Goal: Browse casually: Explore the website without a specific task or goal

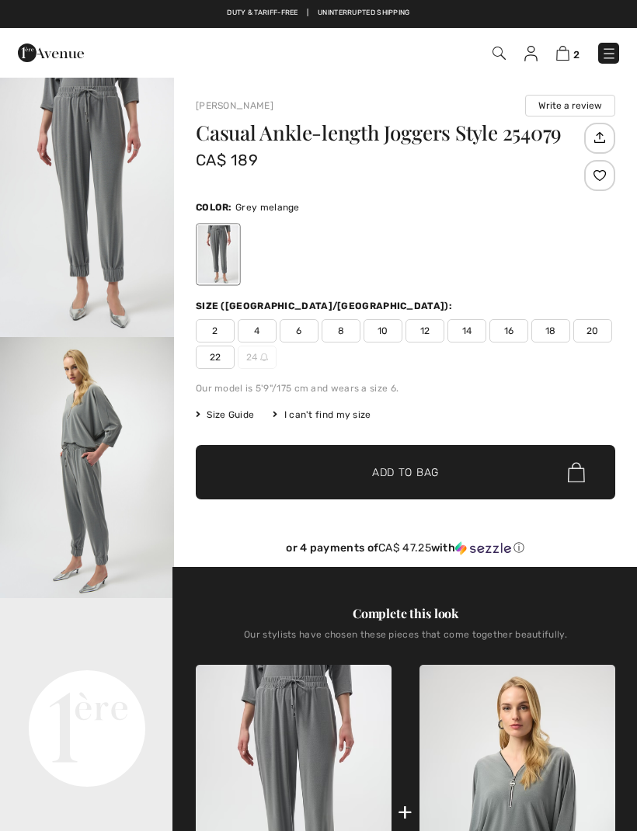
checkbox input "true"
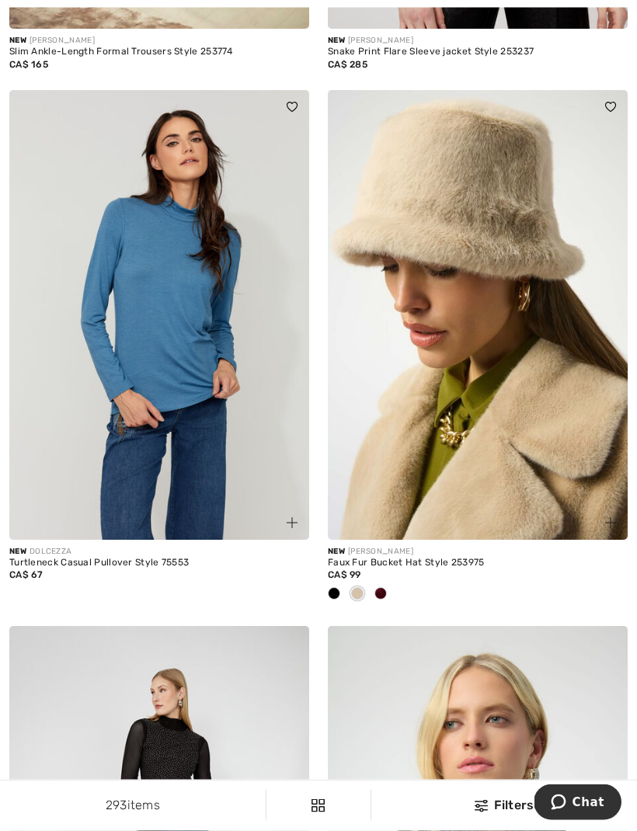
scroll to position [8778, 0]
click at [193, 381] on img at bounding box center [159, 315] width 300 height 450
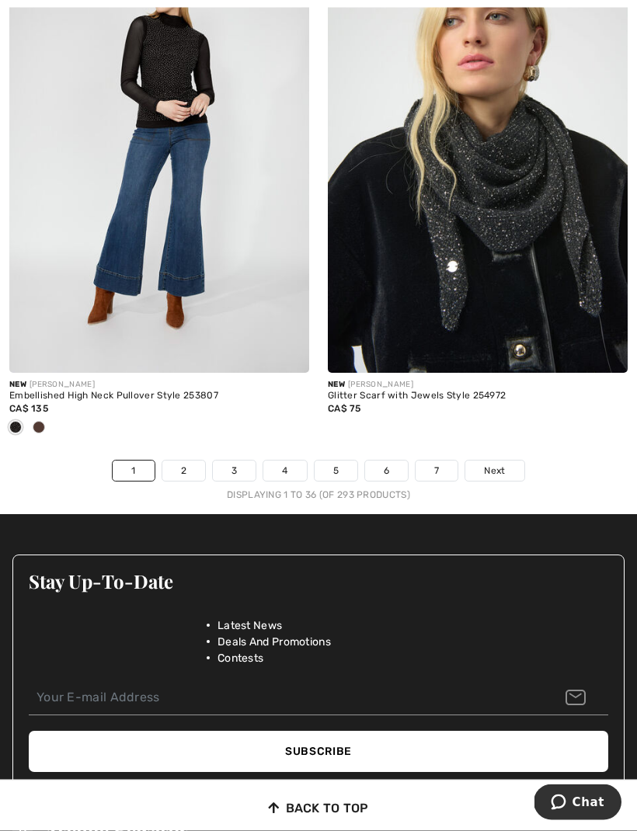
scroll to position [9482, 0]
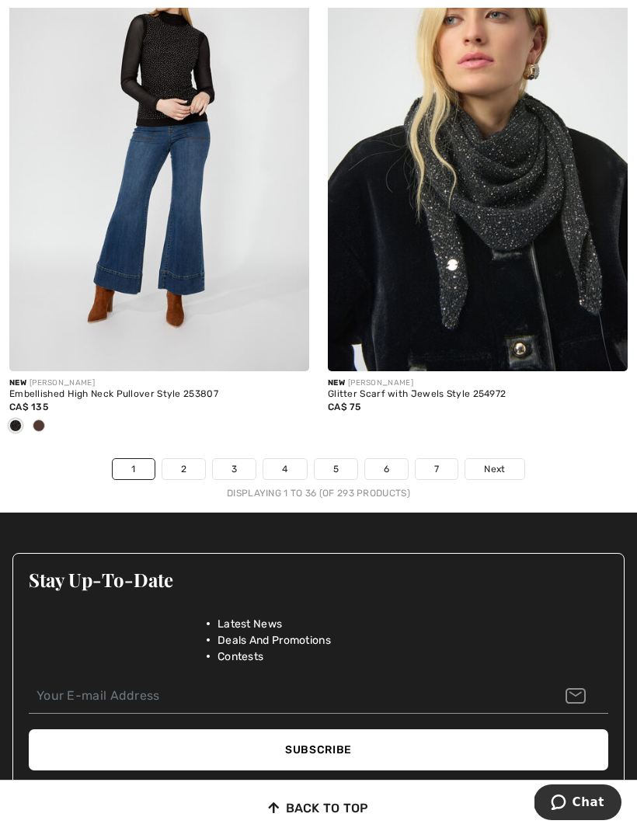
click at [504, 467] on link "Next" at bounding box center [494, 469] width 58 height 20
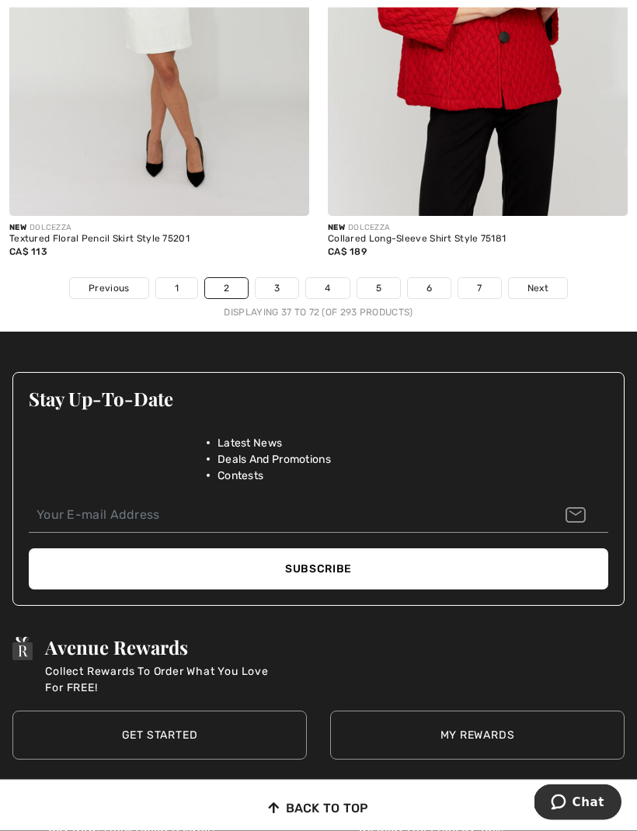
scroll to position [9680, 0]
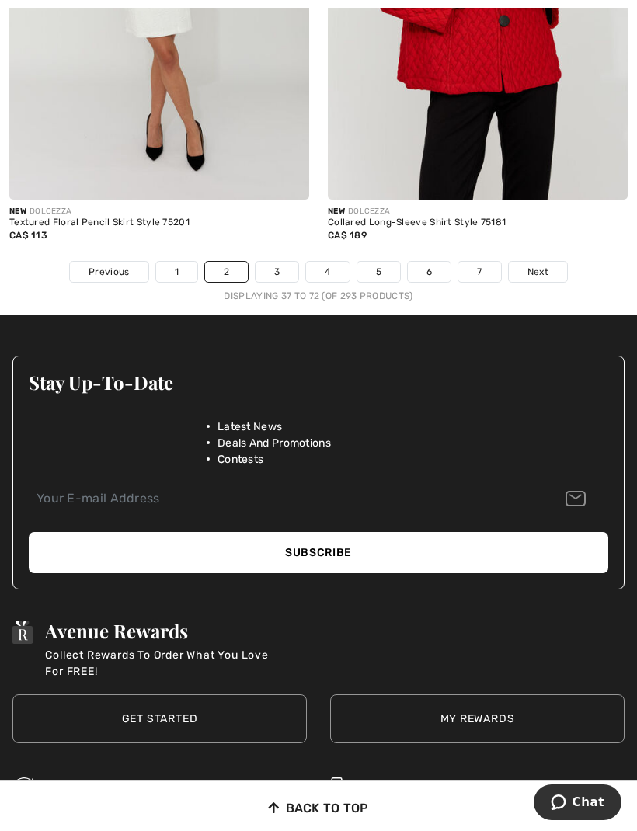
click at [536, 265] on span "Next" at bounding box center [537, 272] width 21 height 14
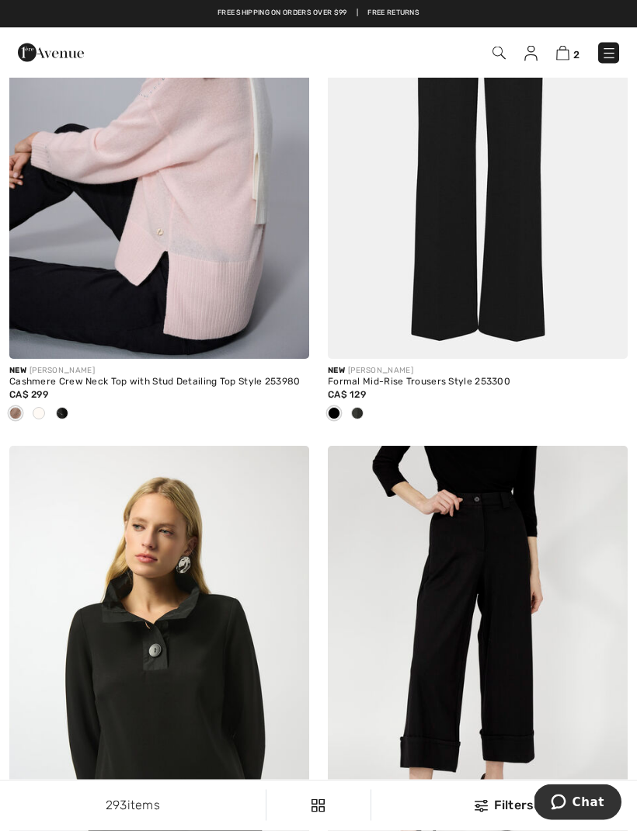
scroll to position [7911, 0]
click at [200, 291] on img at bounding box center [159, 134] width 300 height 450
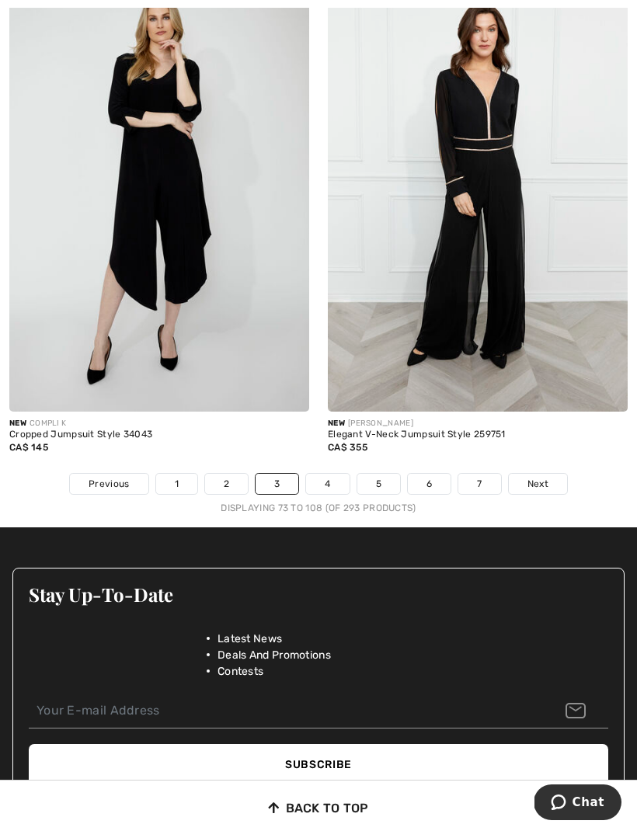
scroll to position [9495, 0]
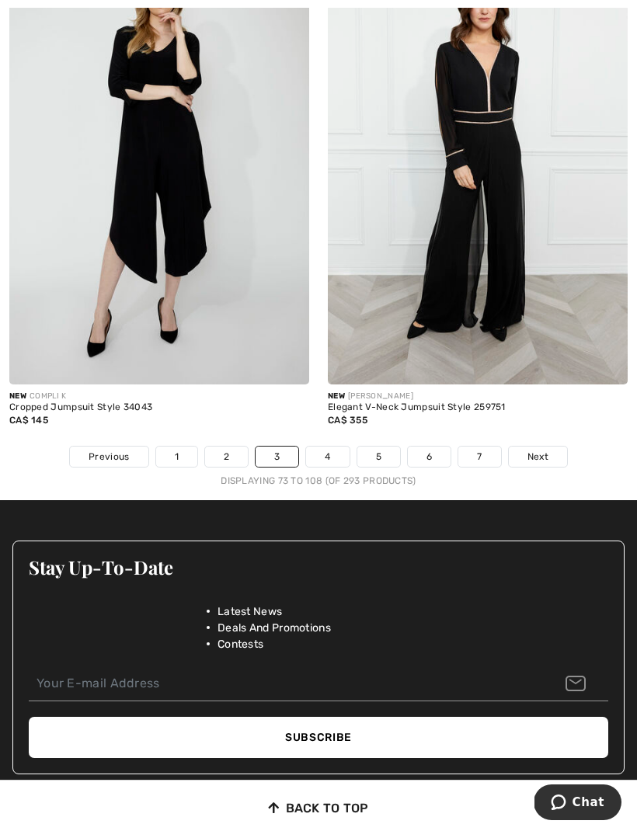
click at [324, 449] on link "4" at bounding box center [327, 457] width 43 height 20
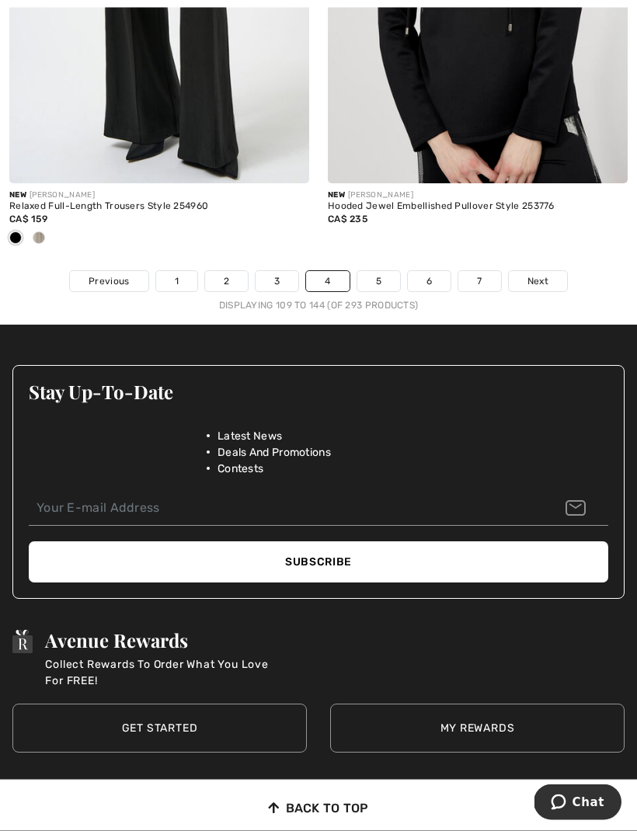
scroll to position [9747, 0]
click at [389, 271] on link "5" at bounding box center [378, 281] width 43 height 20
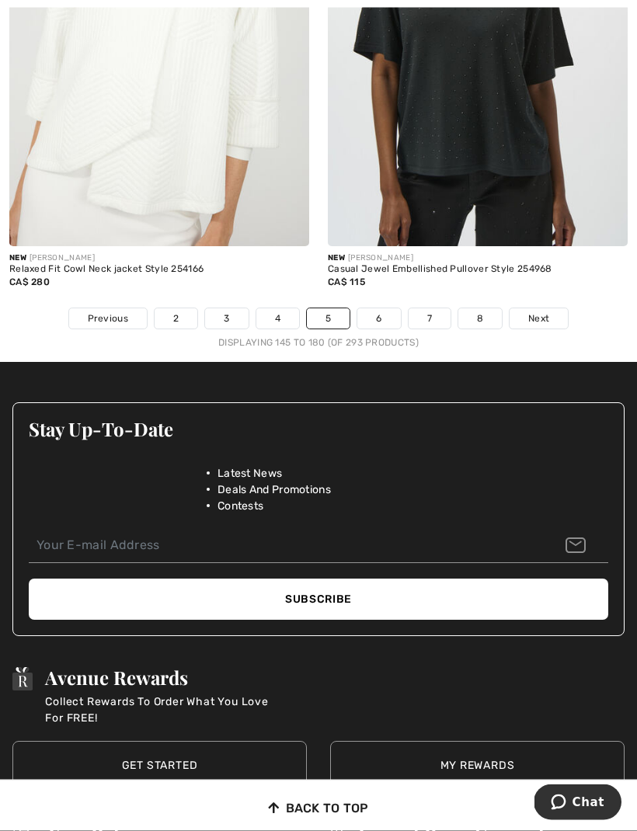
scroll to position [9556, 0]
click at [377, 311] on link "6" at bounding box center [378, 318] width 43 height 20
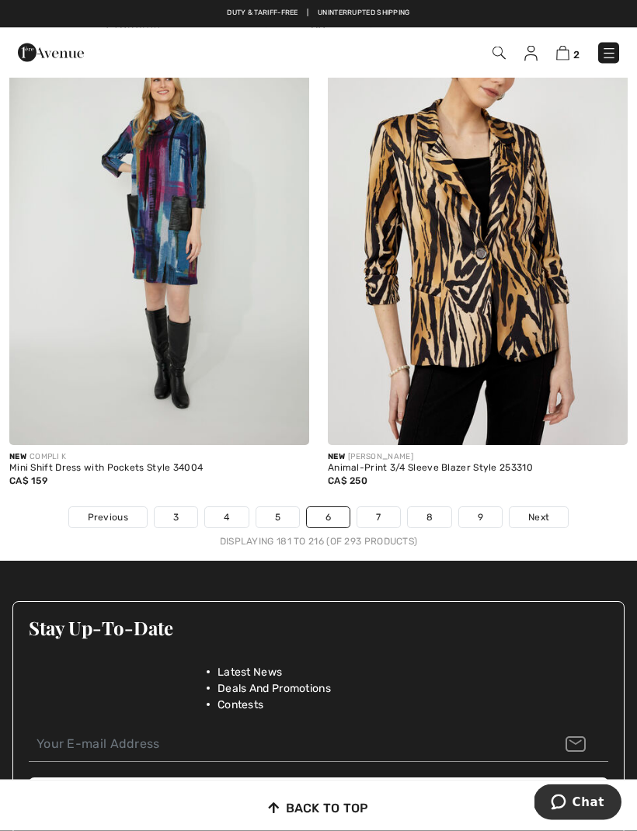
scroll to position [9329, 0]
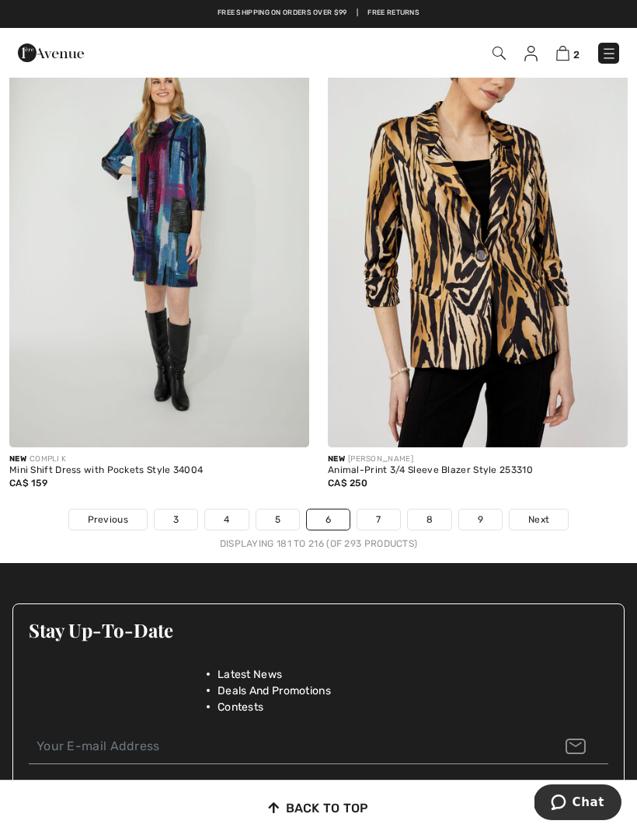
click at [380, 513] on link "7" at bounding box center [378, 519] width 42 height 20
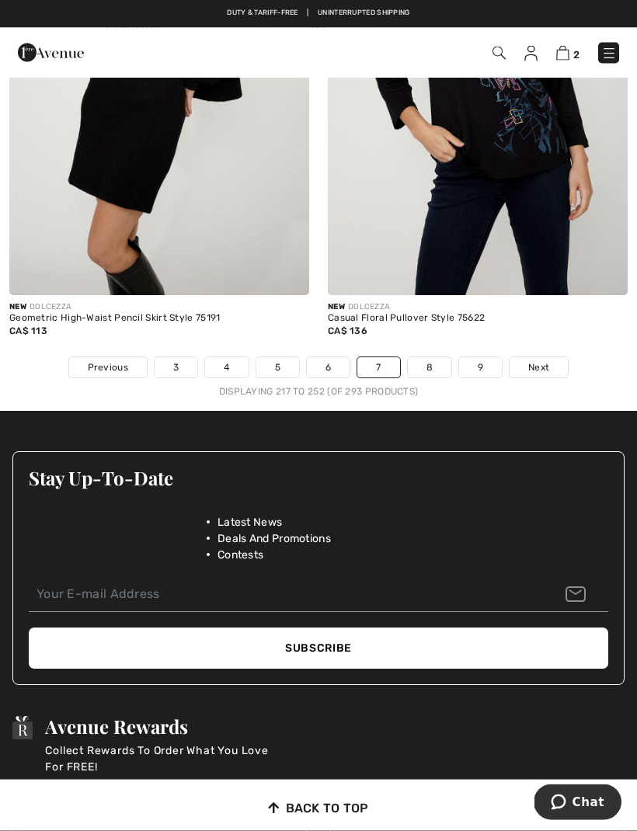
scroll to position [9378, 0]
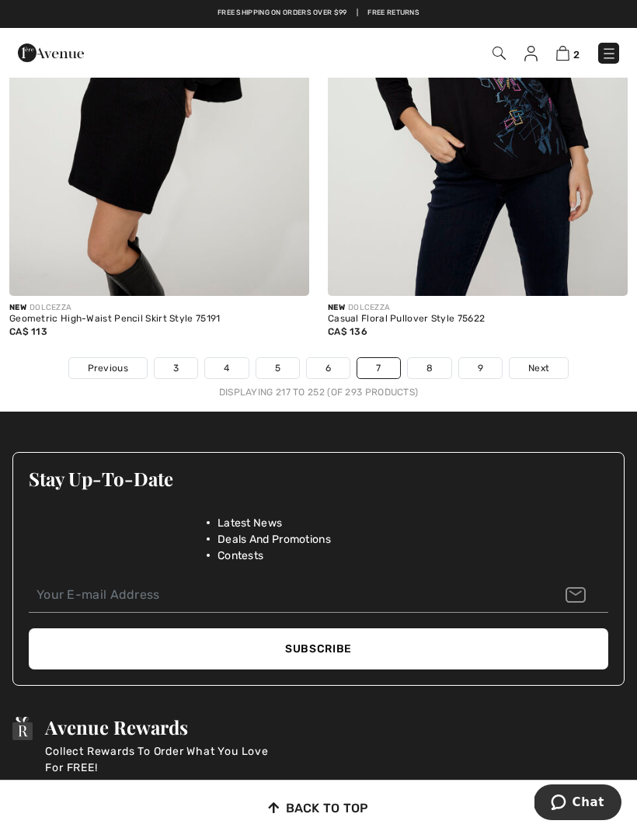
click at [436, 358] on link "8" at bounding box center [429, 368] width 43 height 20
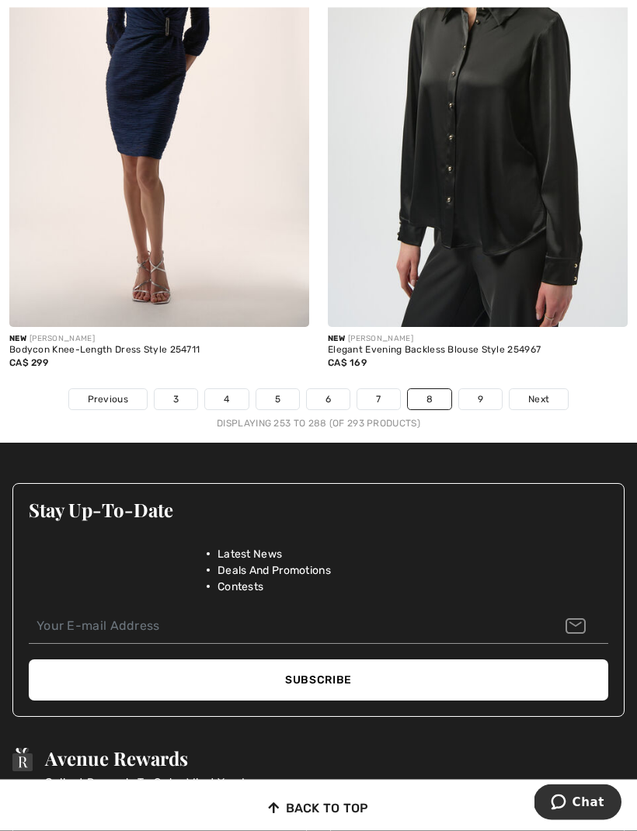
scroll to position [9398, 0]
click at [481, 389] on link "9" at bounding box center [480, 399] width 43 height 20
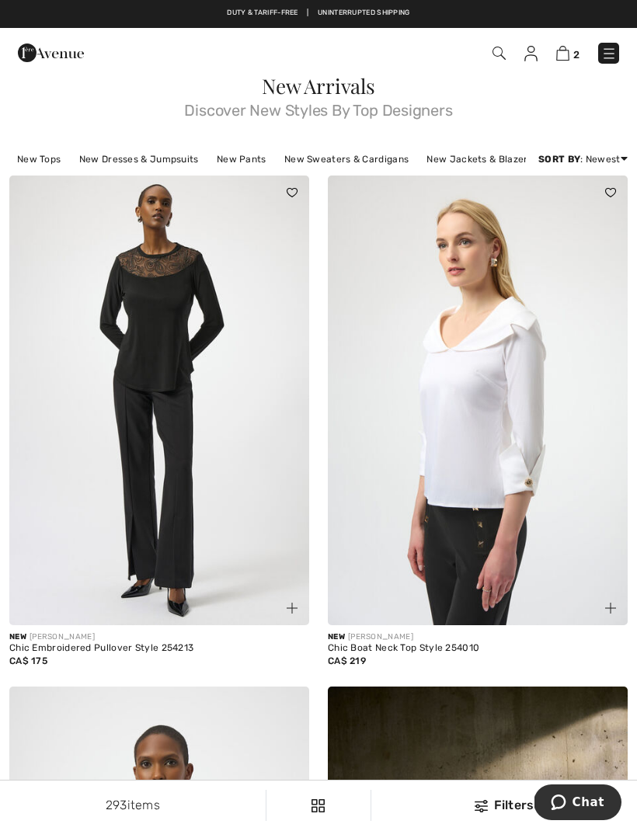
click at [495, 51] on img at bounding box center [498, 53] width 13 height 13
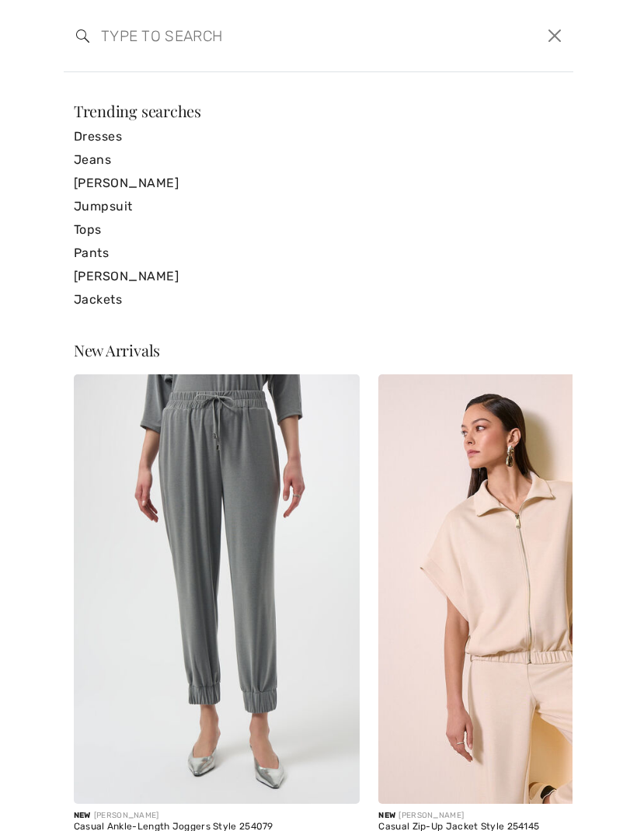
click at [115, 40] on input "search" at bounding box center [263, 35] width 349 height 47
type input "[PERSON_NAME]"
click at [140, 36] on input "[PERSON_NAME]" at bounding box center [263, 35] width 349 height 47
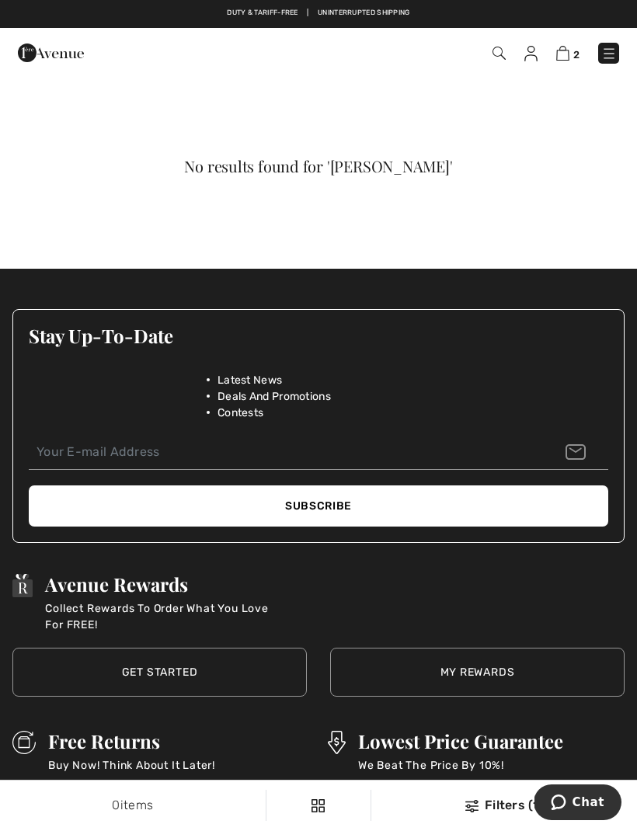
click at [502, 55] on img at bounding box center [498, 53] width 13 height 13
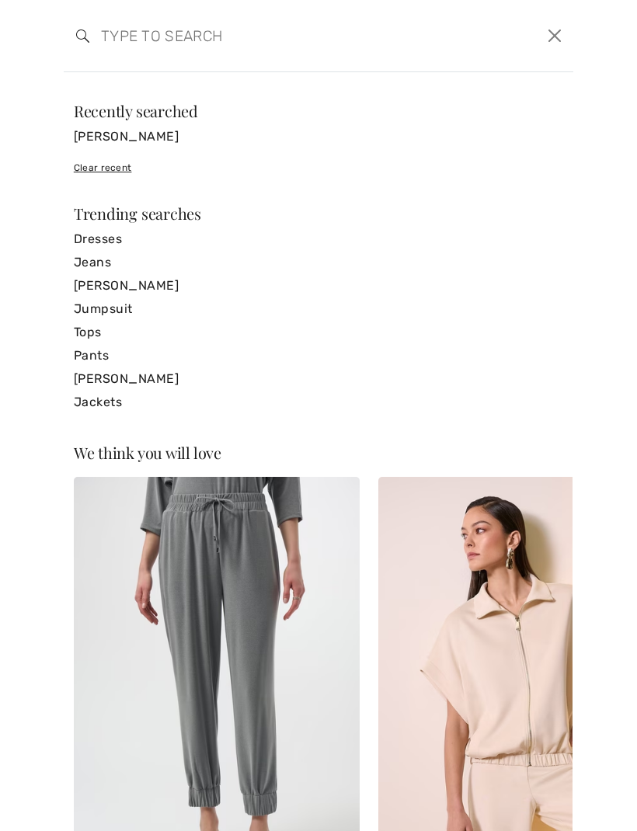
click at [113, 40] on input "search" at bounding box center [263, 35] width 349 height 47
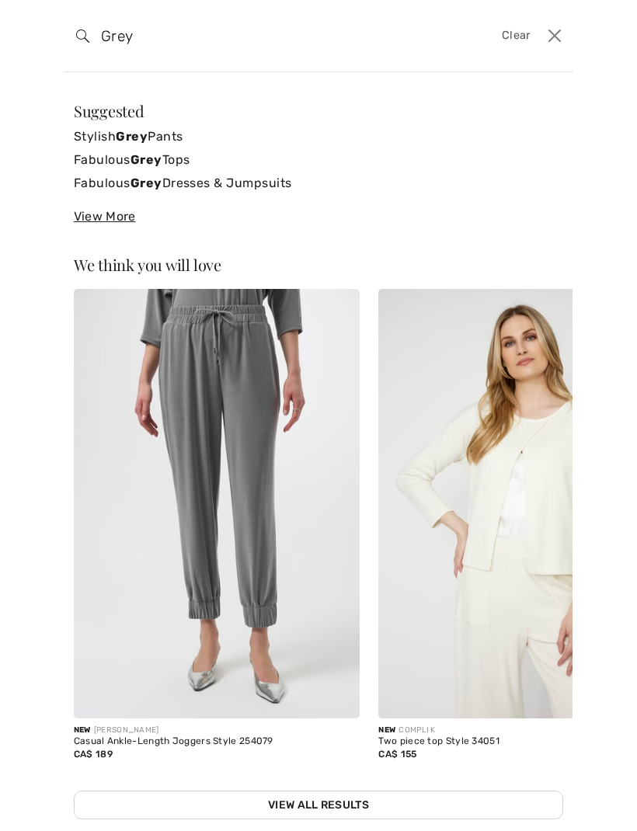
type input "Grey"
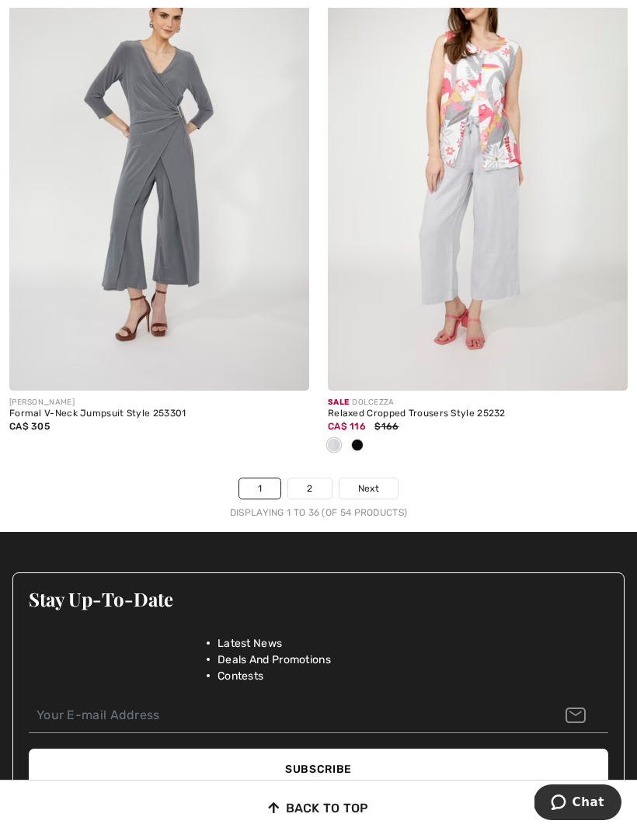
scroll to position [9555, 0]
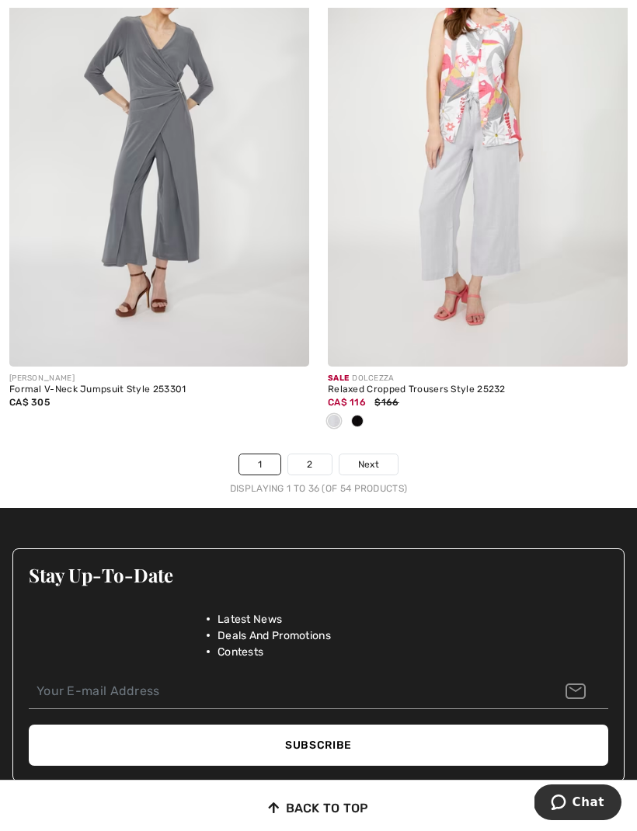
click at [314, 460] on link "2" at bounding box center [309, 464] width 43 height 20
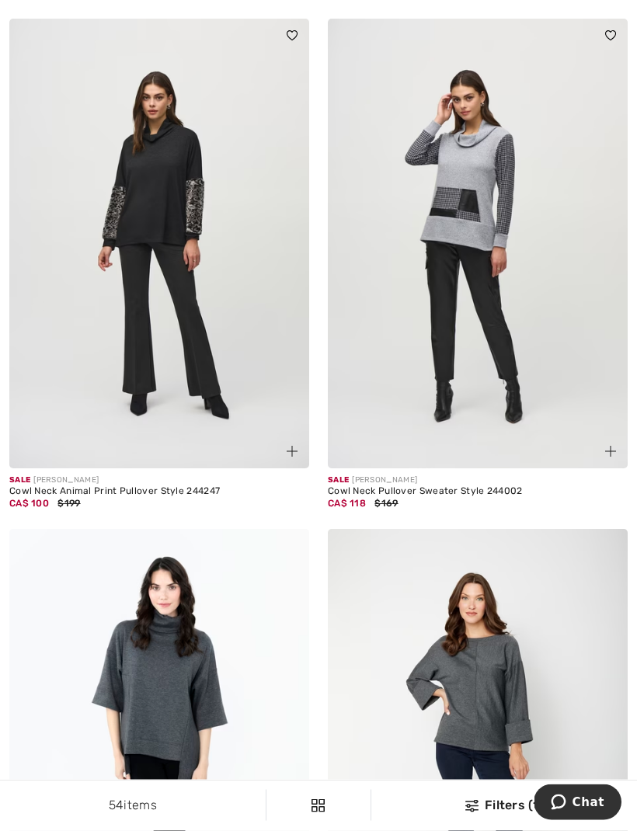
scroll to position [1170, 0]
click at [475, 251] on img at bounding box center [478, 243] width 300 height 450
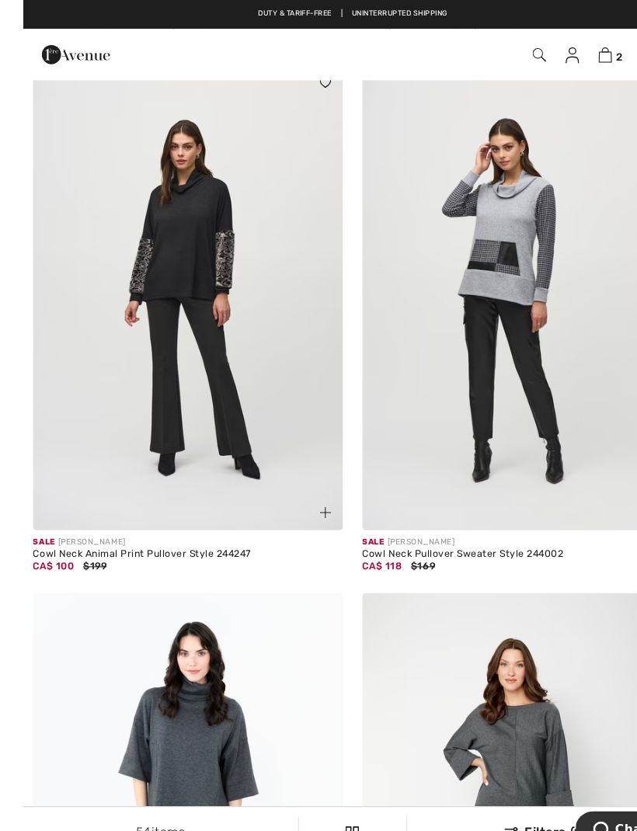
scroll to position [1116, 0]
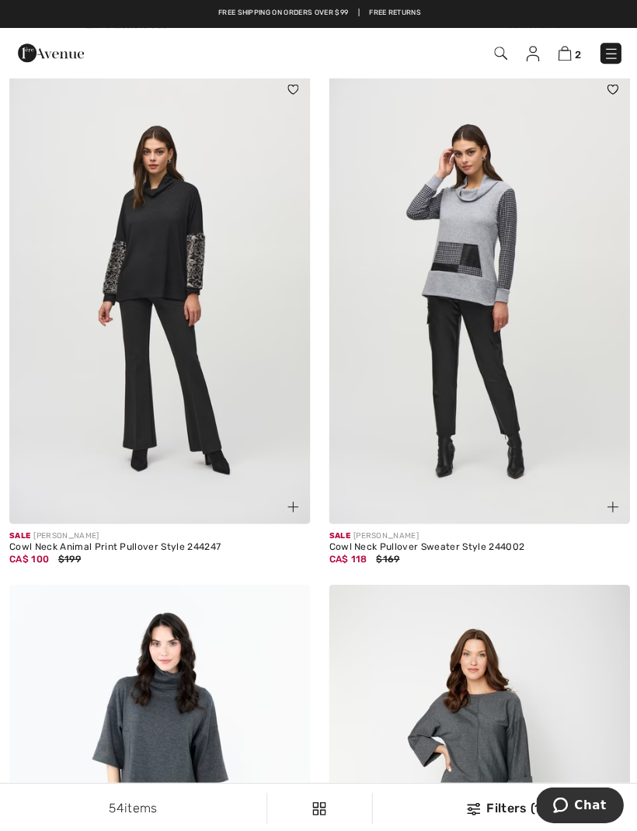
click at [482, 379] on img at bounding box center [478, 297] width 300 height 450
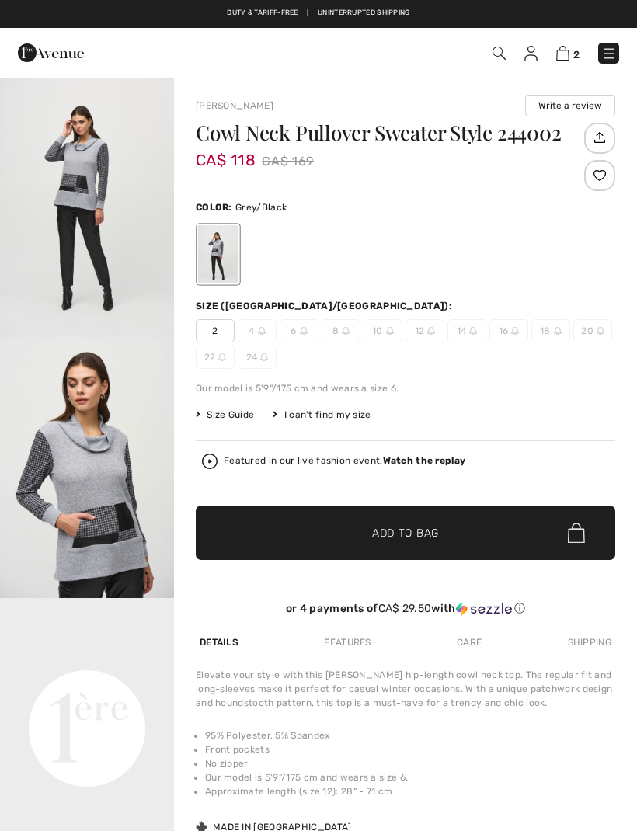
checkbox input "true"
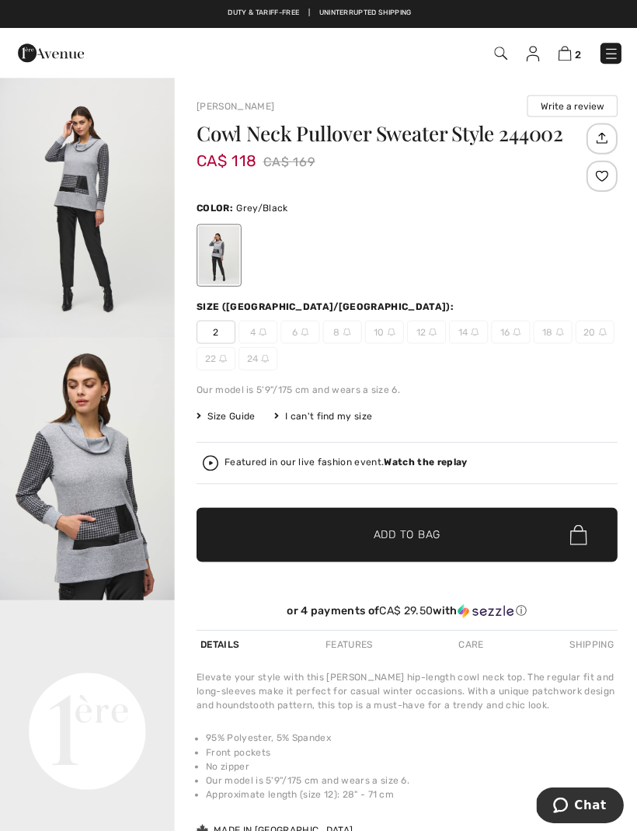
click at [512, 335] on img at bounding box center [515, 331] width 8 height 8
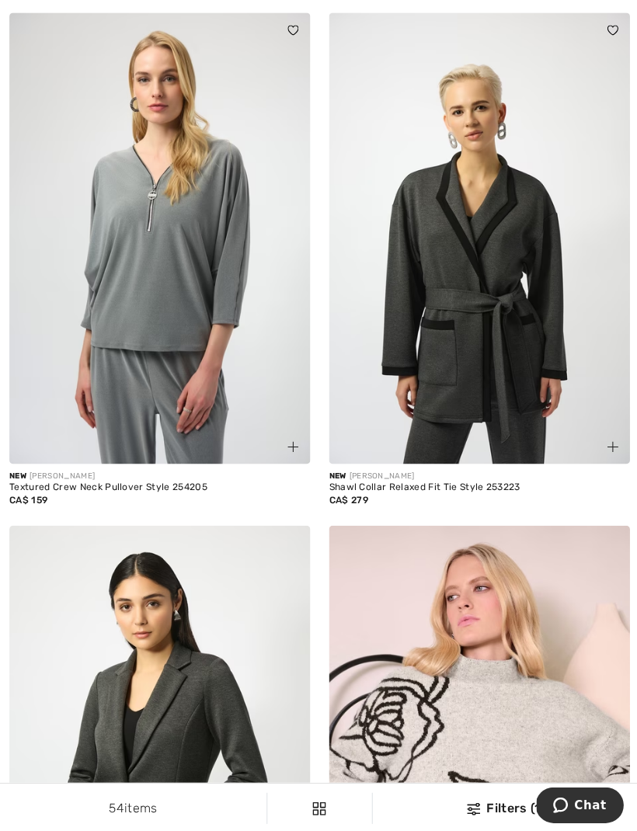
scroll to position [1763, 0]
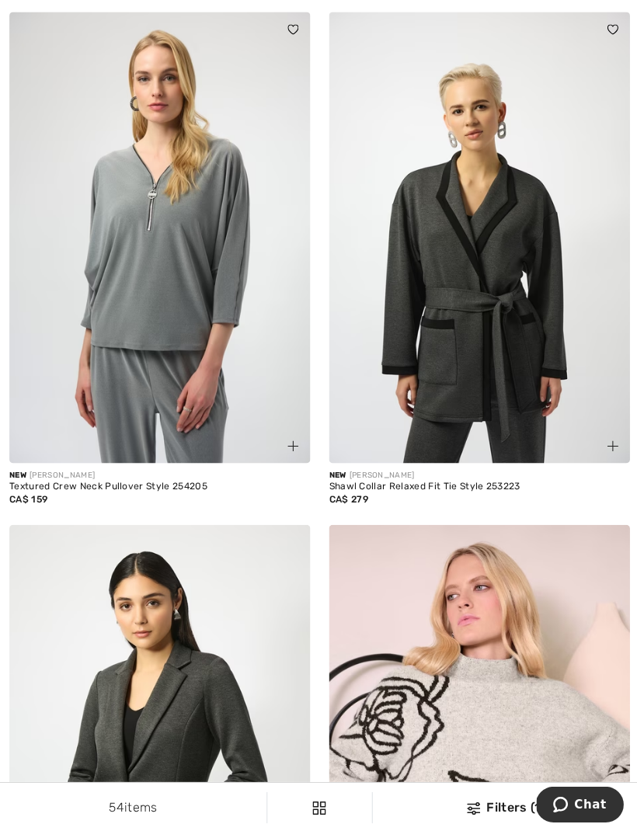
click at [180, 340] on img at bounding box center [159, 237] width 300 height 450
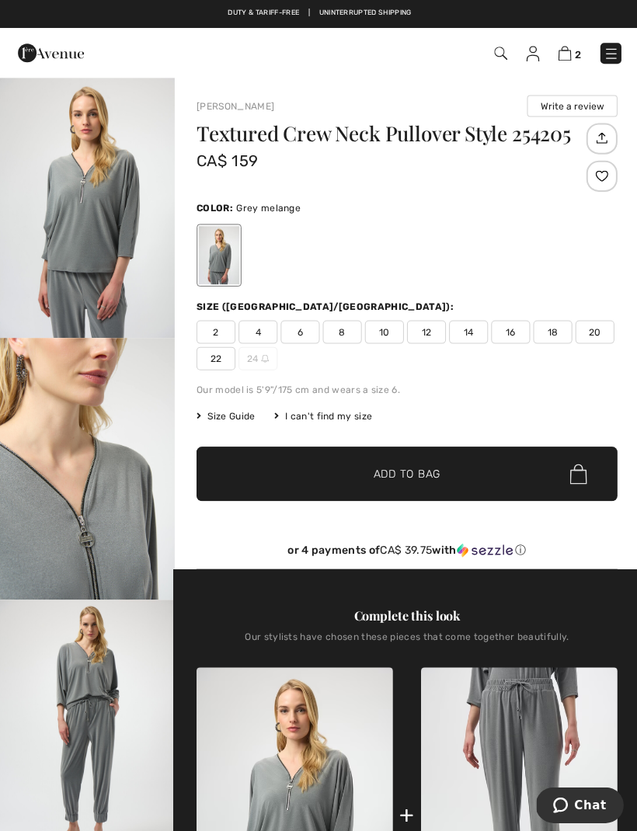
click at [504, 337] on span "16" at bounding box center [508, 330] width 39 height 23
click at [418, 476] on span "Add to Bag" at bounding box center [405, 472] width 67 height 16
click at [488, 57] on span "3" at bounding box center [448, 53] width 341 height 21
click at [501, 47] on img at bounding box center [498, 53] width 13 height 13
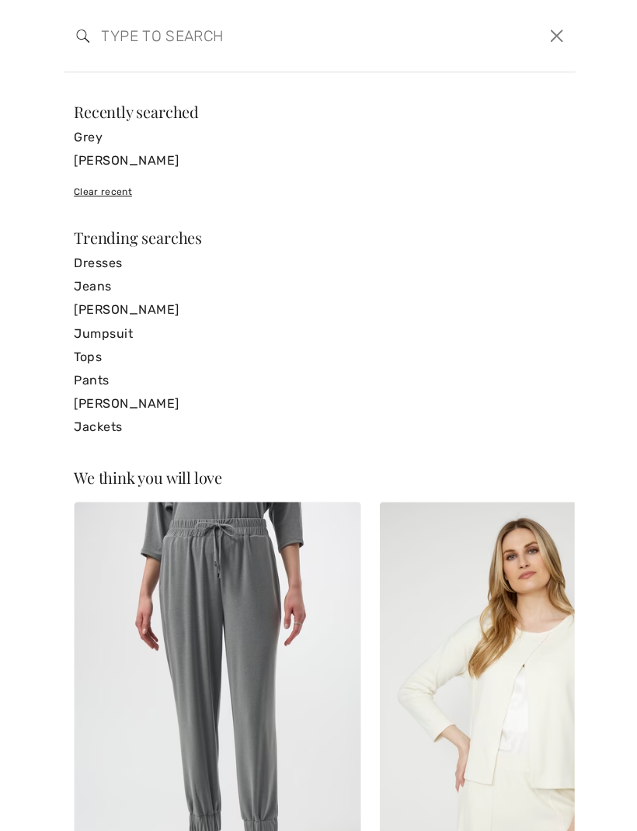
click at [124, 43] on input "search" at bounding box center [263, 35] width 349 height 47
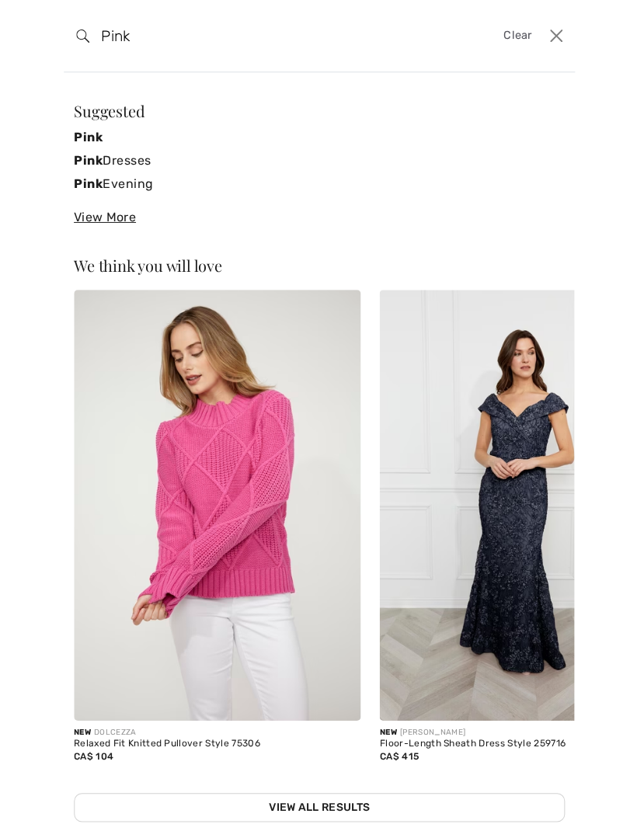
type input "Pink"
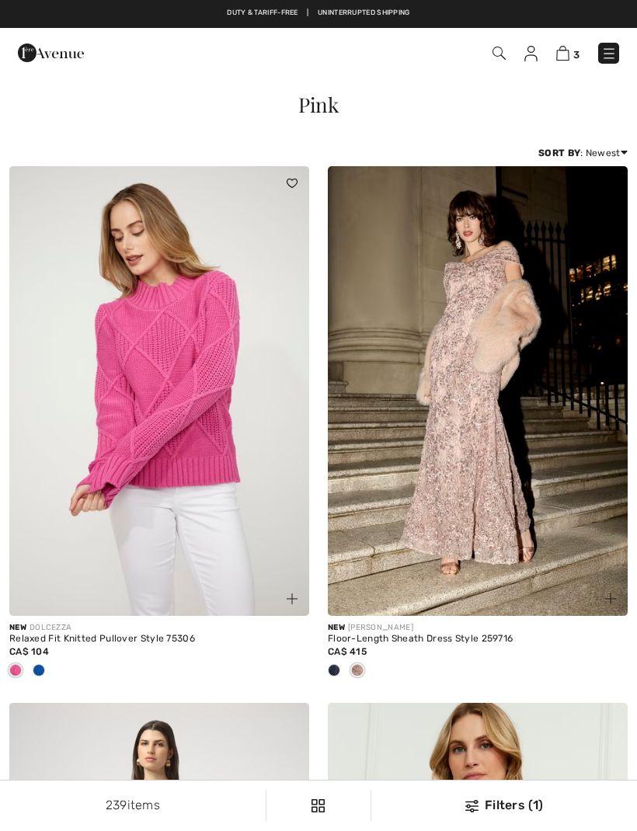
checkbox input "true"
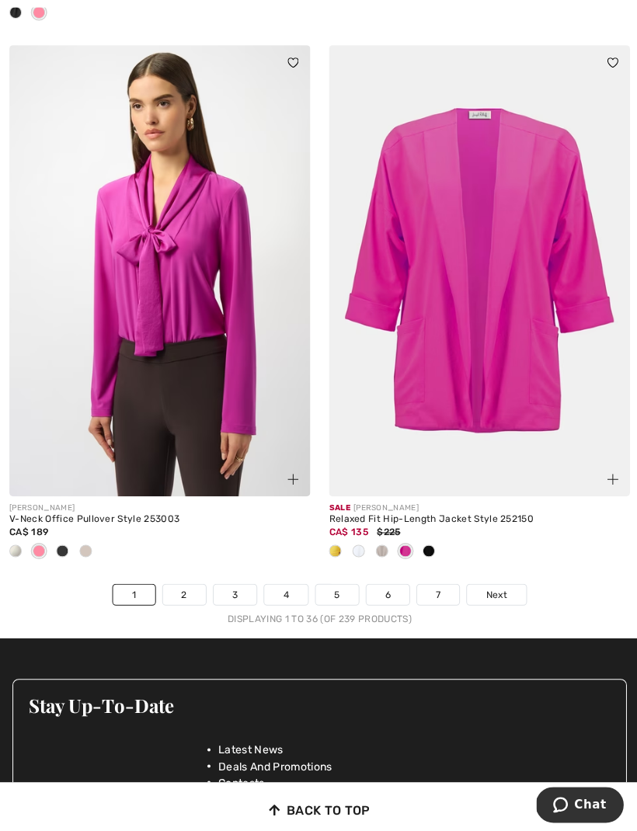
scroll to position [9504, 0]
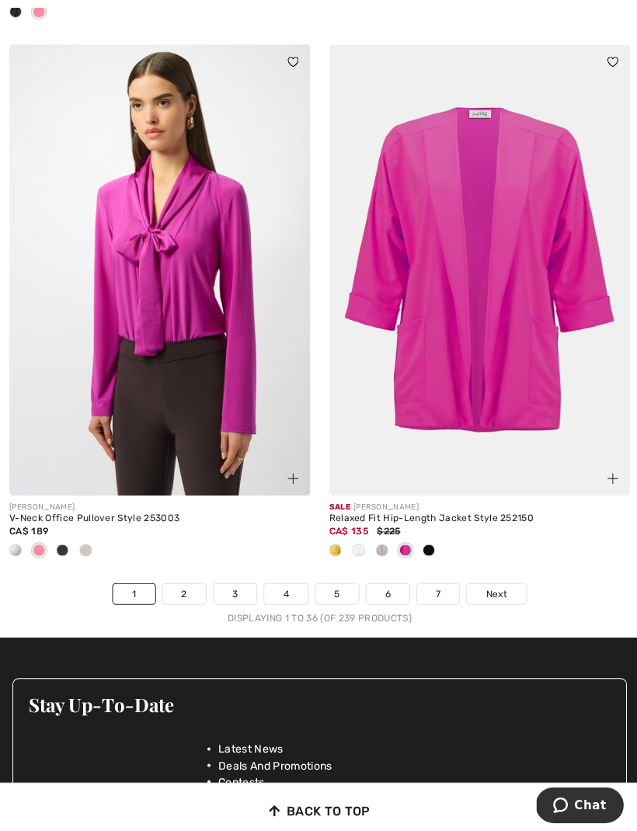
click at [510, 586] on link "Next" at bounding box center [494, 592] width 58 height 20
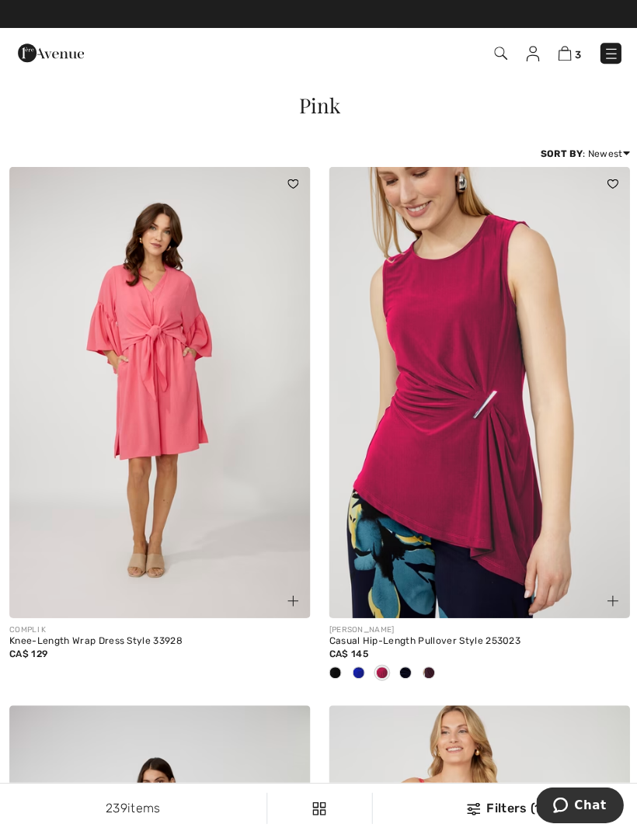
click at [504, 58] on img at bounding box center [498, 53] width 13 height 13
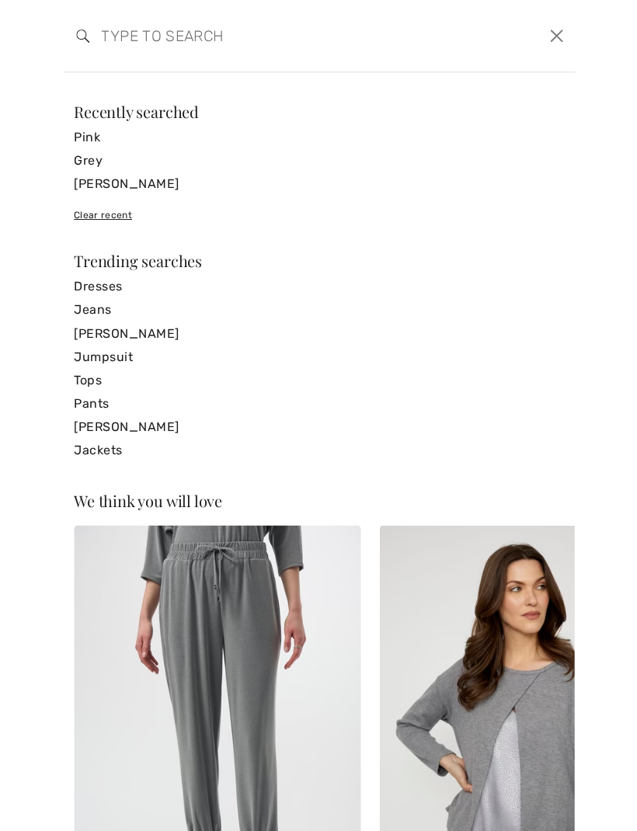
click at [105, 36] on input "search" at bounding box center [263, 35] width 349 height 47
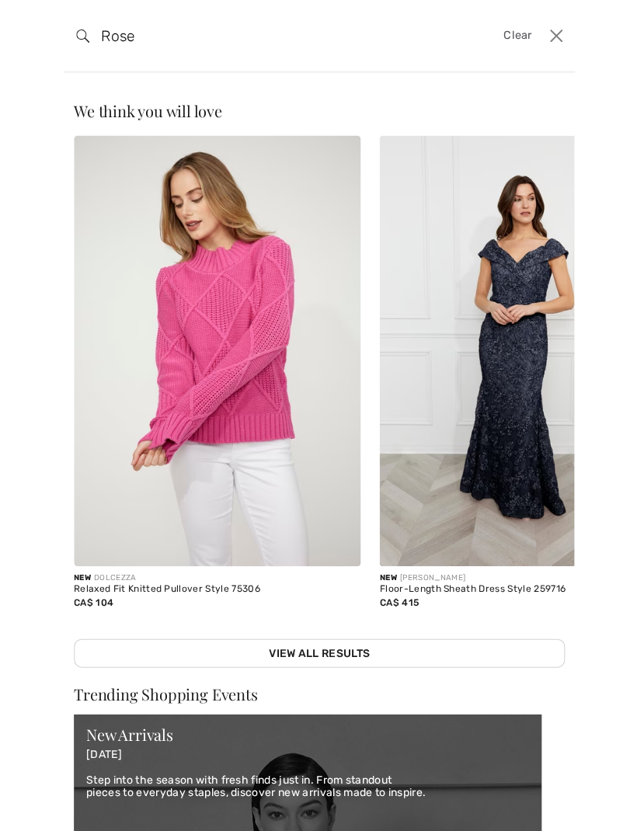
type input "Rose"
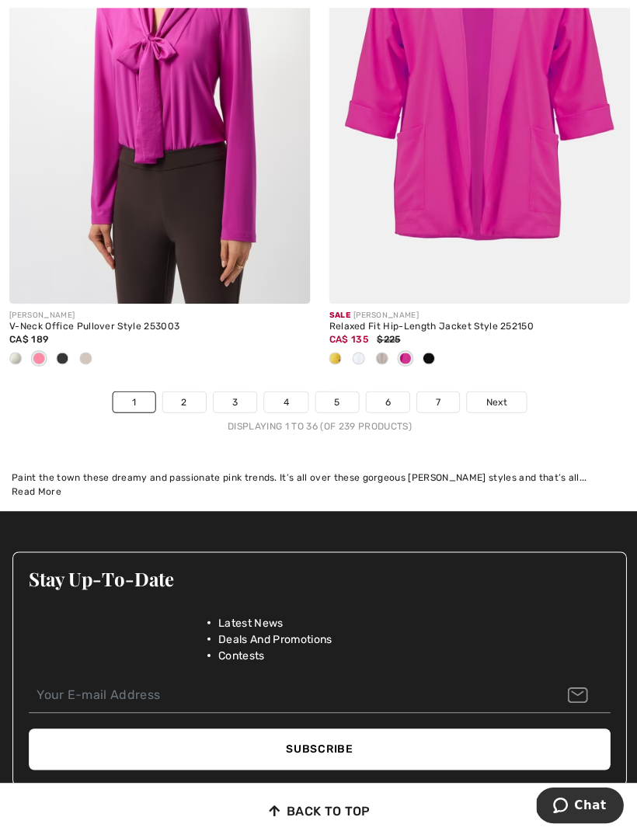
scroll to position [9695, 0]
click at [185, 398] on link "2" at bounding box center [183, 401] width 43 height 20
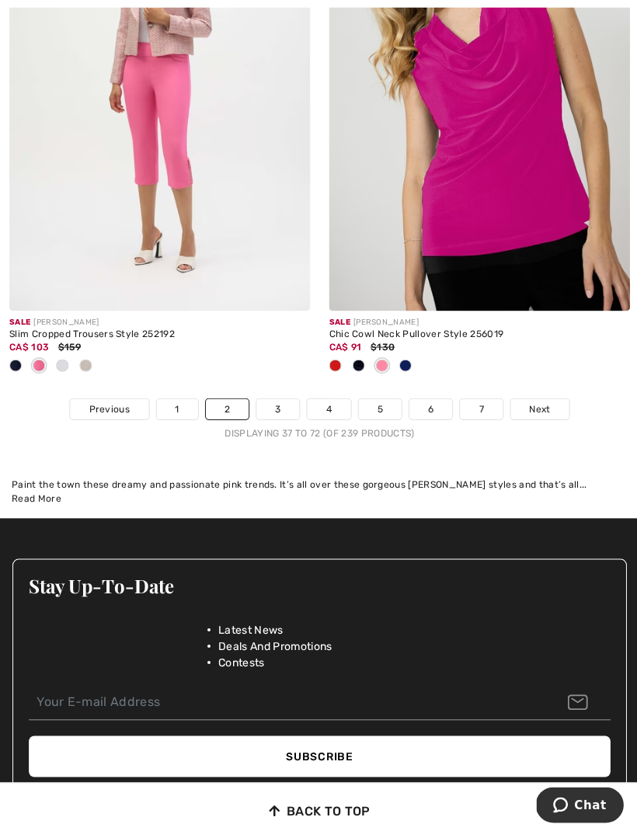
scroll to position [9714, 0]
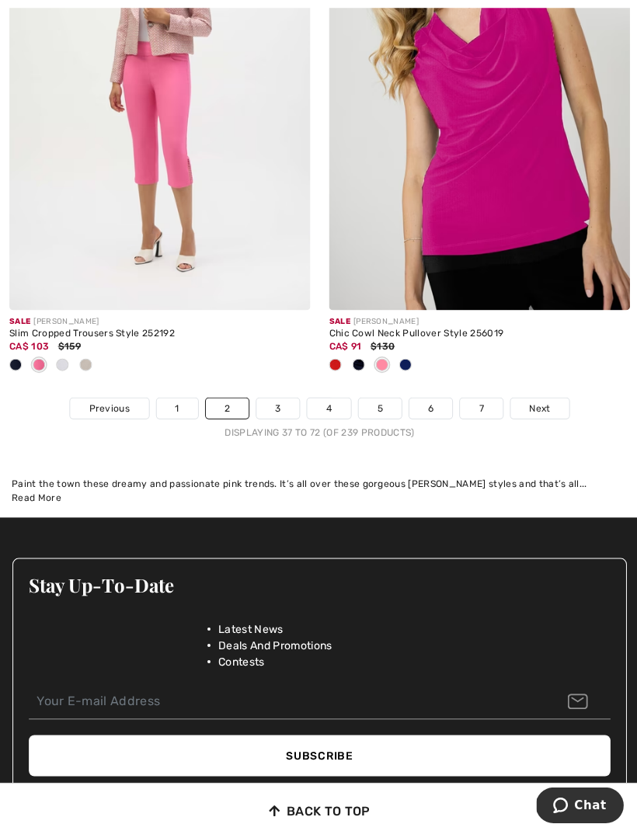
click at [273, 405] on link "3" at bounding box center [276, 407] width 43 height 20
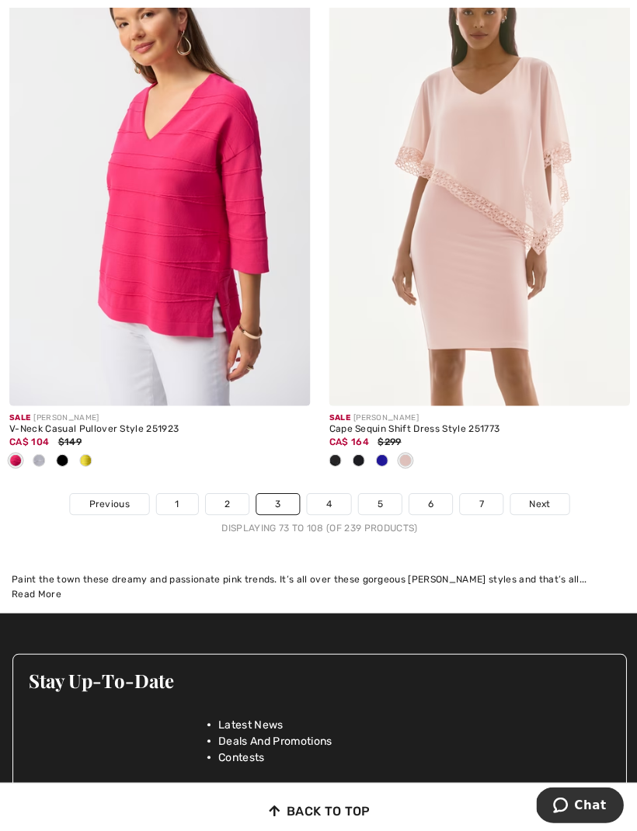
scroll to position [9671, 0]
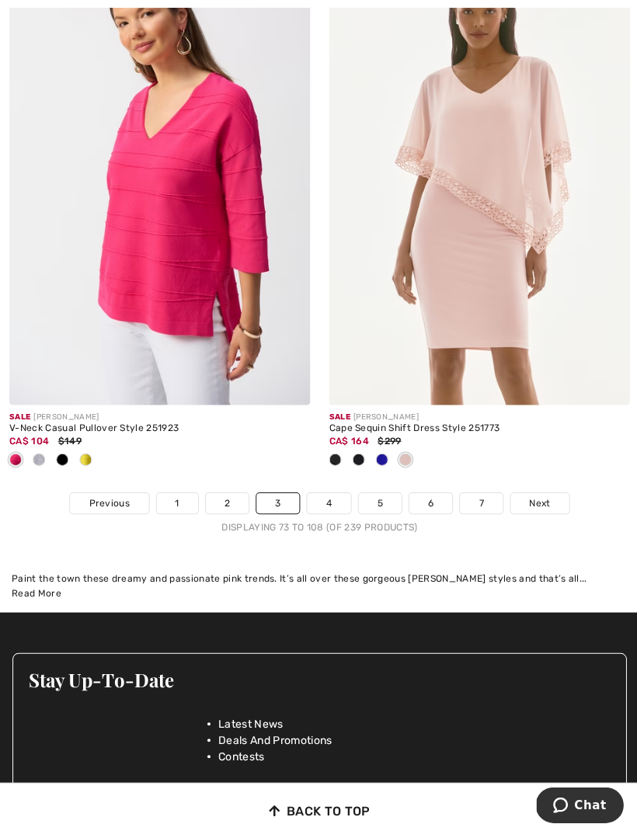
click at [538, 495] on span "Next" at bounding box center [537, 502] width 21 height 14
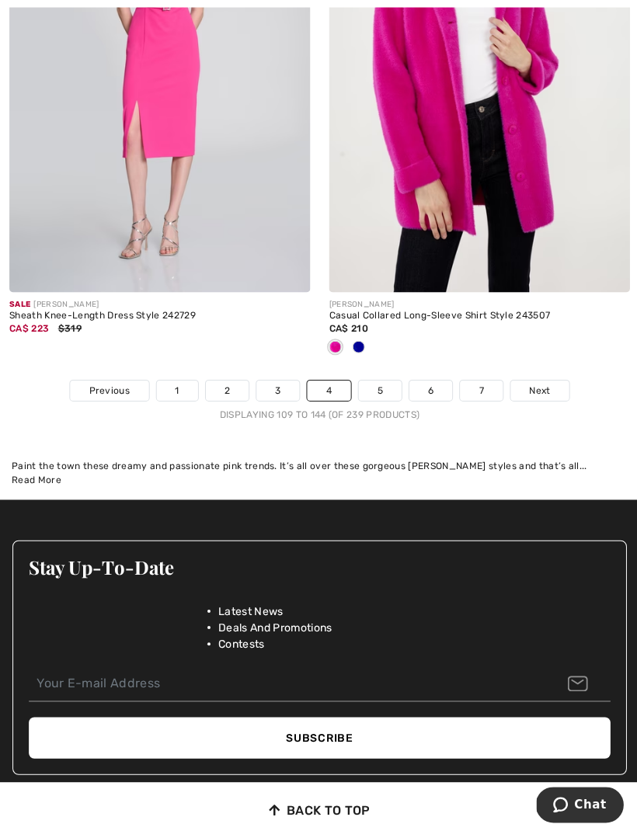
scroll to position [9758, 0]
click at [539, 382] on span "Next" at bounding box center [537, 389] width 21 height 14
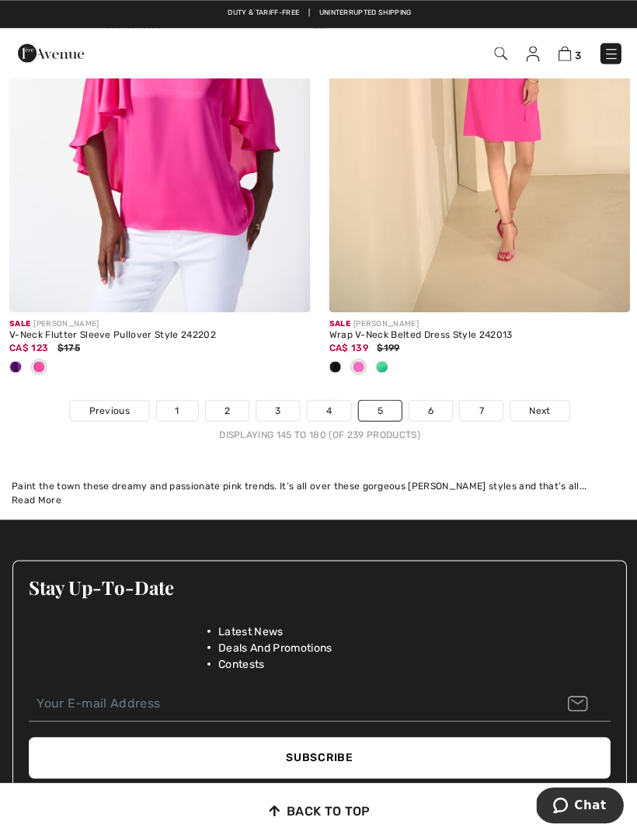
scroll to position [9687, 0]
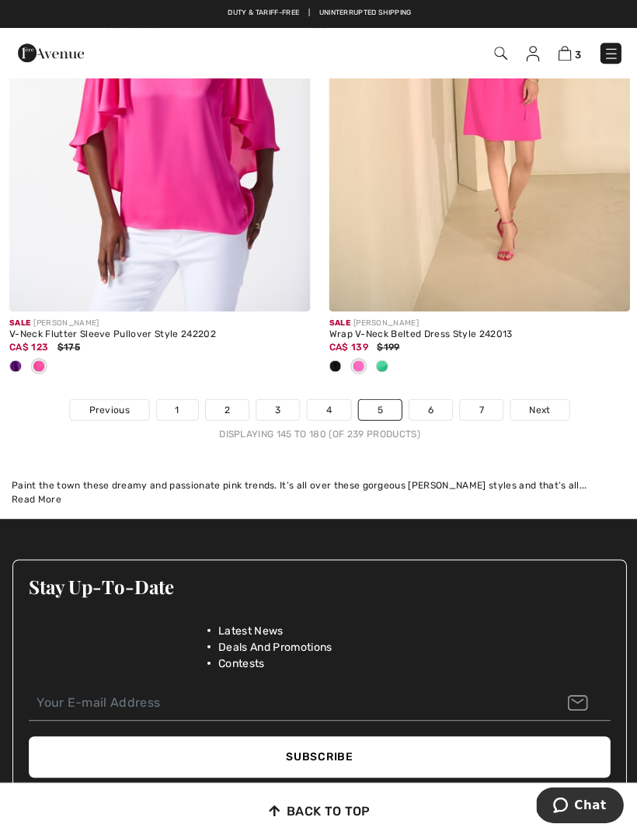
click at [537, 401] on span "Next" at bounding box center [537, 408] width 21 height 14
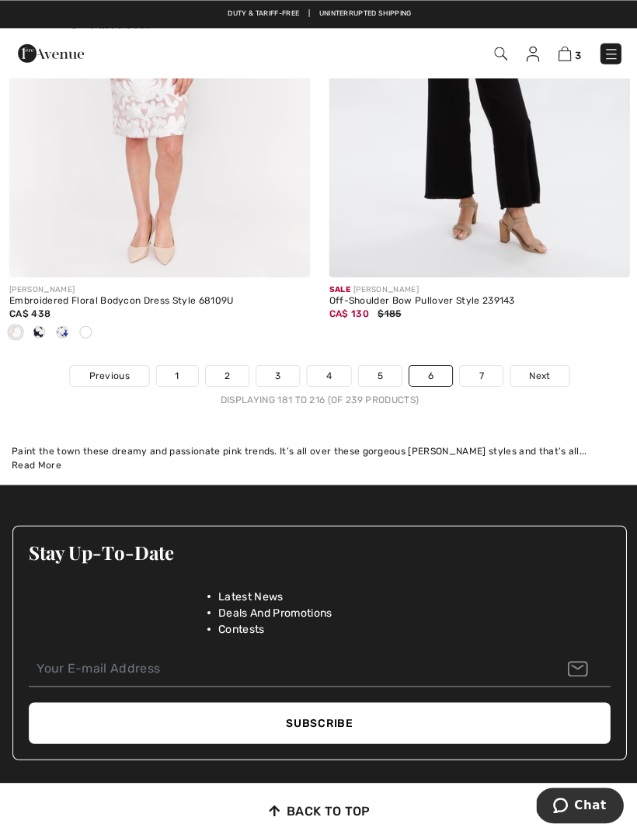
scroll to position [9773, 0]
click at [535, 367] on span "Next" at bounding box center [537, 374] width 21 height 14
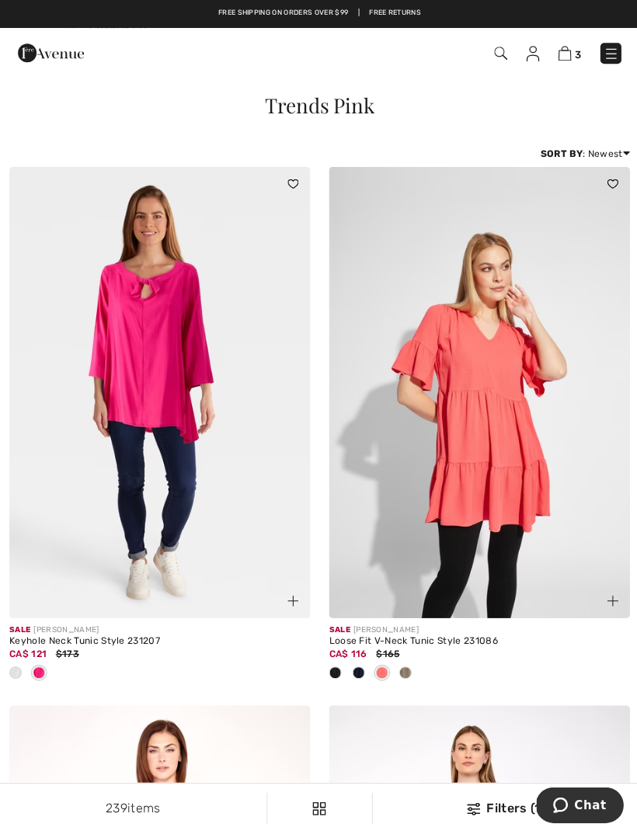
click at [603, 61] on img at bounding box center [609, 54] width 16 height 16
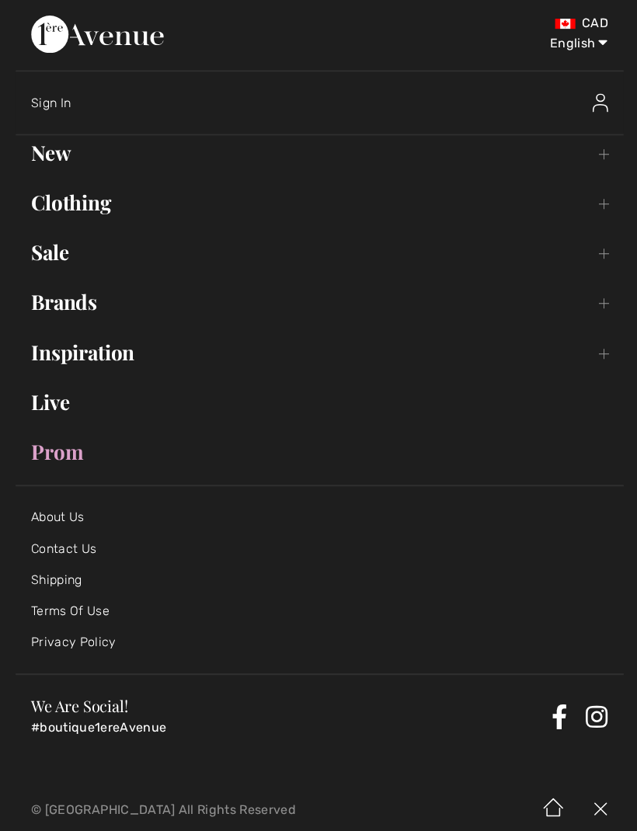
click at [606, 303] on link "Brands Open submenu" at bounding box center [319, 301] width 606 height 34
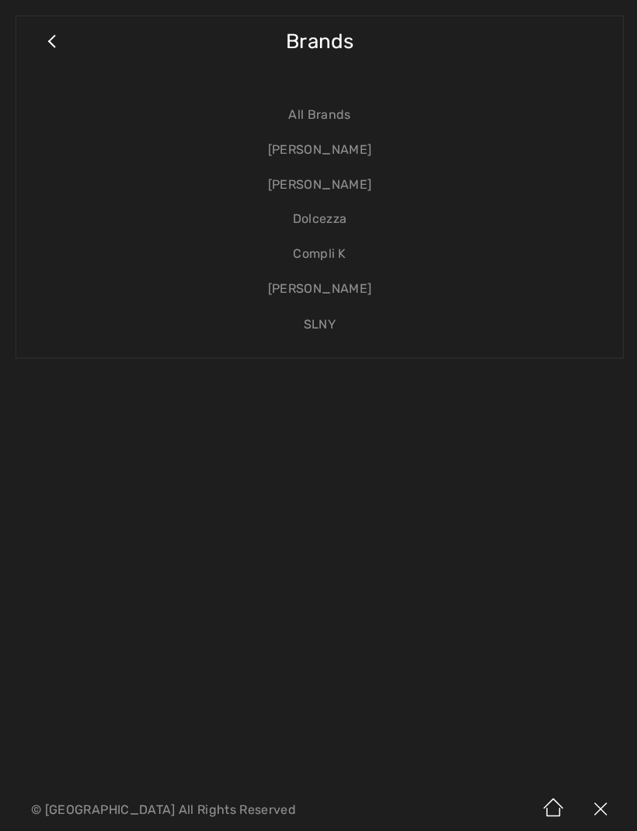
click at [324, 327] on link "SLNY" at bounding box center [318, 323] width 573 height 35
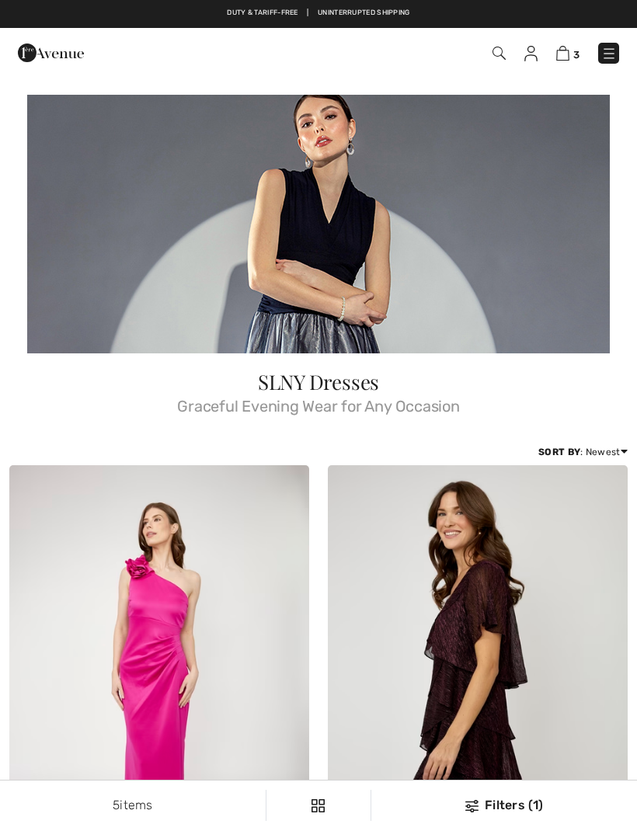
checkbox input "true"
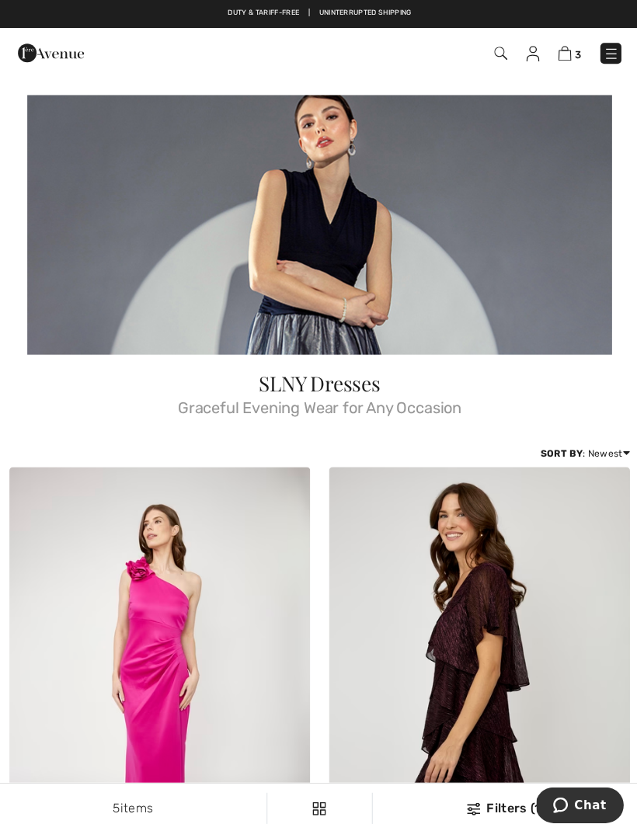
click at [626, 50] on div "3 Checkout" at bounding box center [448, 53] width 364 height 32
click at [603, 55] on img at bounding box center [609, 54] width 16 height 16
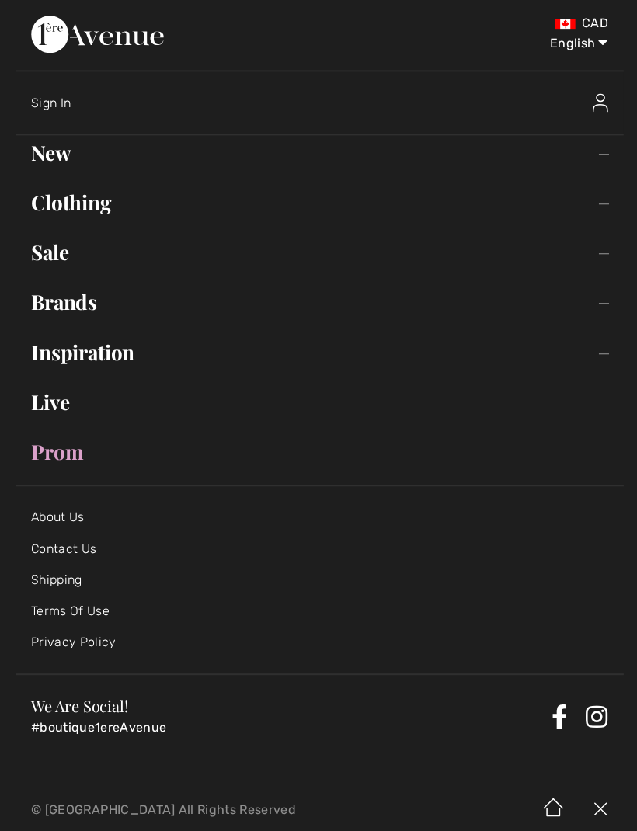
click at [603, 308] on link "Brands Open submenu" at bounding box center [319, 301] width 606 height 34
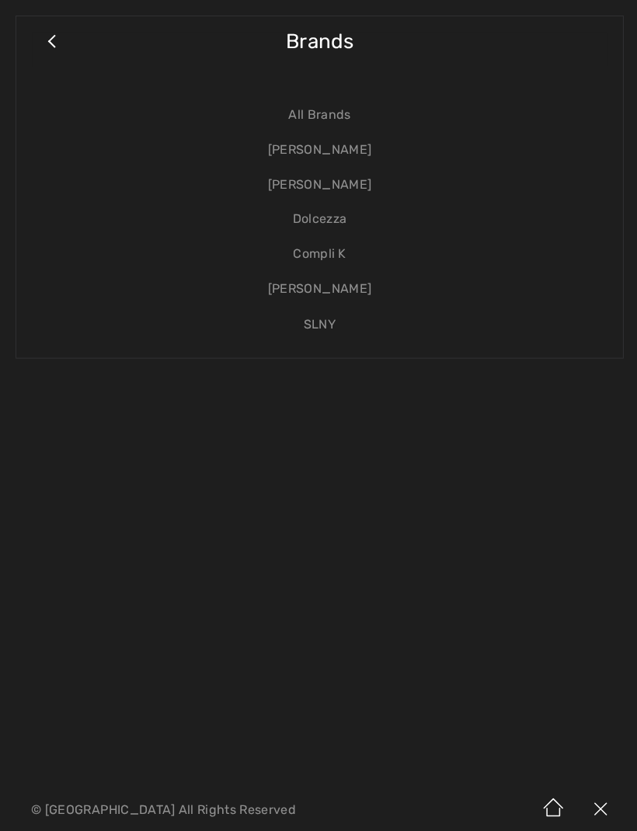
click at [321, 257] on link "Compli K" at bounding box center [318, 253] width 573 height 35
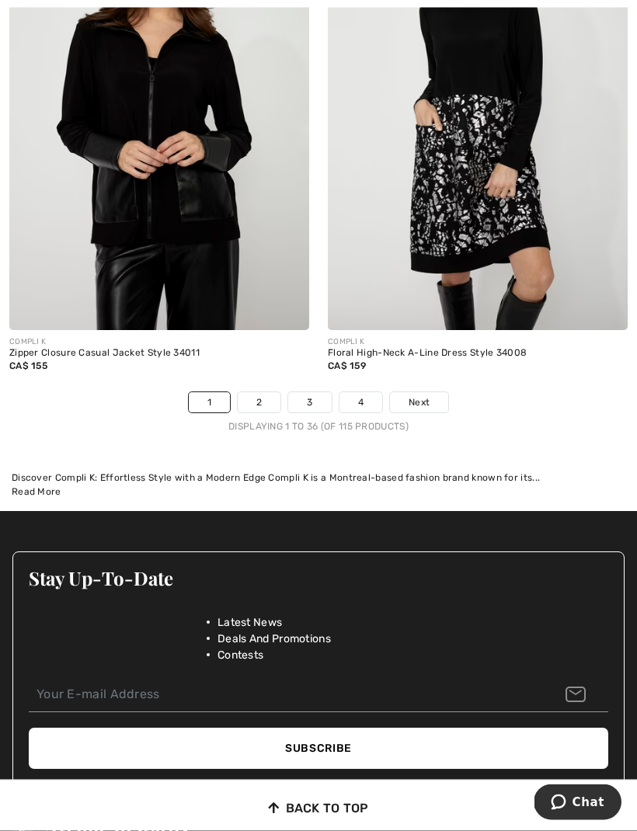
scroll to position [9762, 0]
click span "Next"
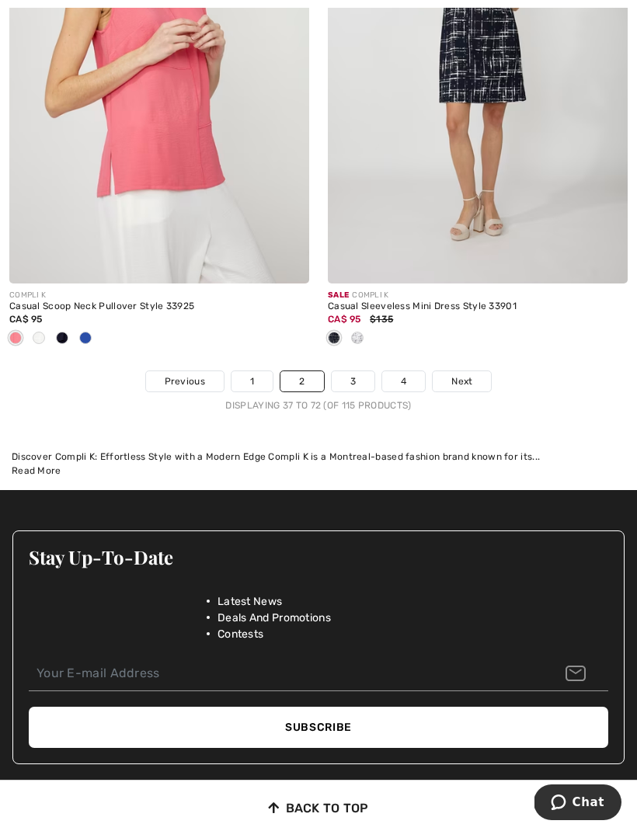
scroll to position [9890, 0]
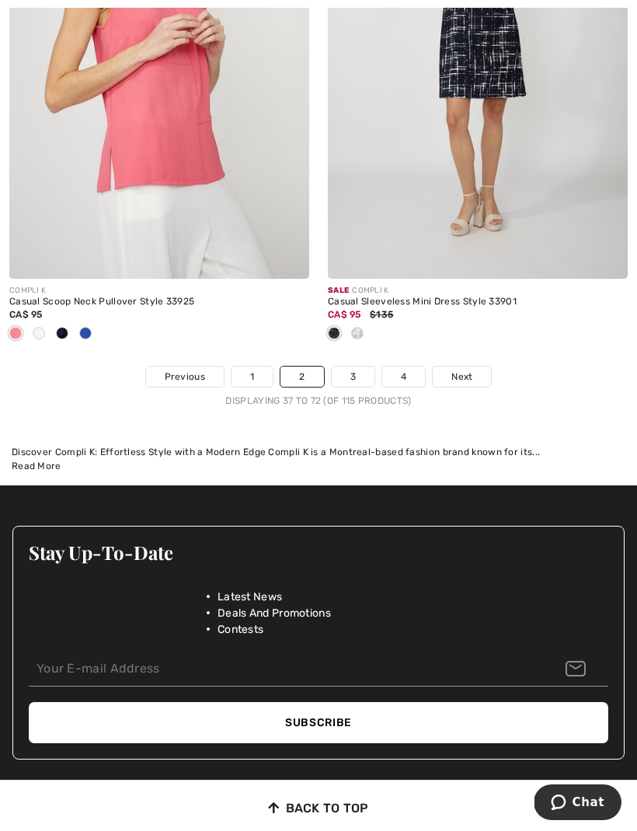
click at [461, 370] on span "Next" at bounding box center [461, 377] width 21 height 14
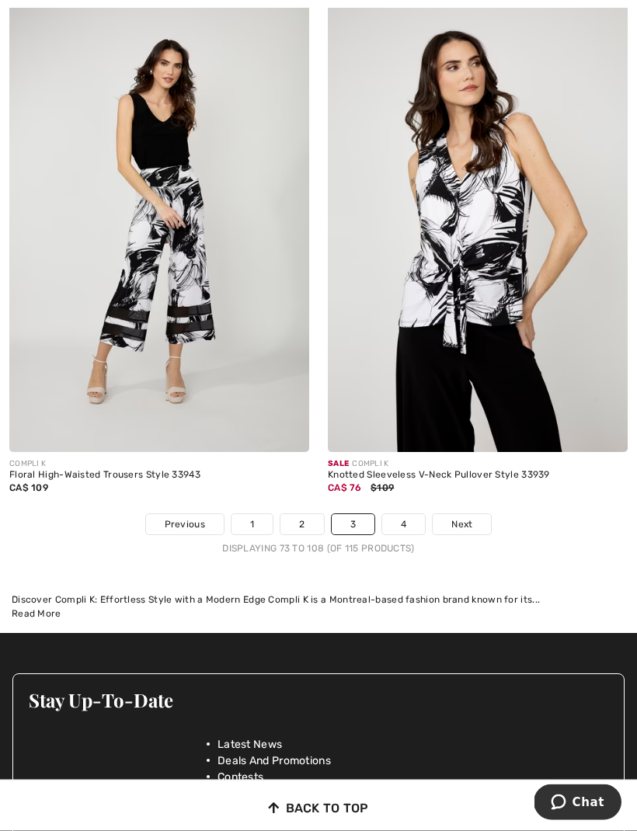
scroll to position [9589, 0]
click at [453, 517] on span "Next" at bounding box center [461, 524] width 21 height 14
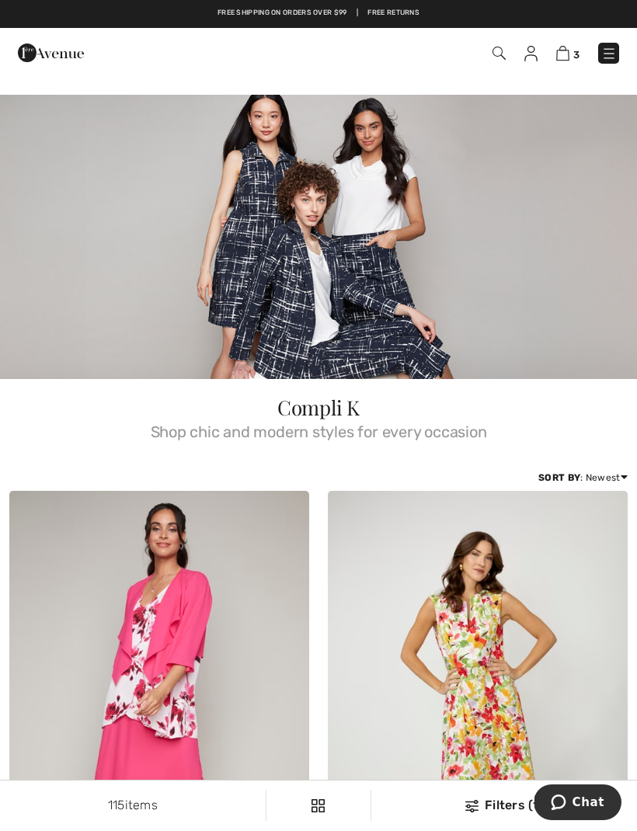
click at [601, 58] on img at bounding box center [609, 54] width 16 height 16
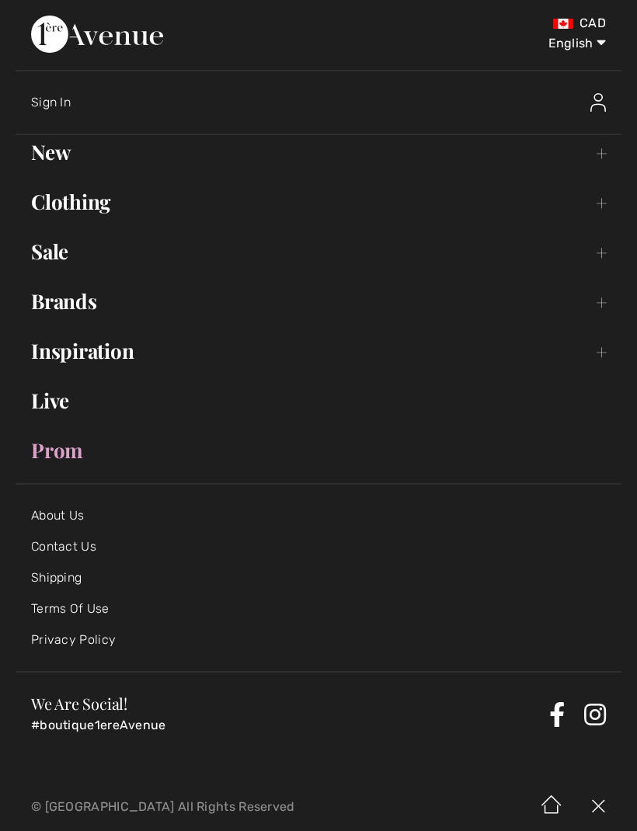
click at [605, 294] on link "Brands Open submenu" at bounding box center [319, 301] width 606 height 34
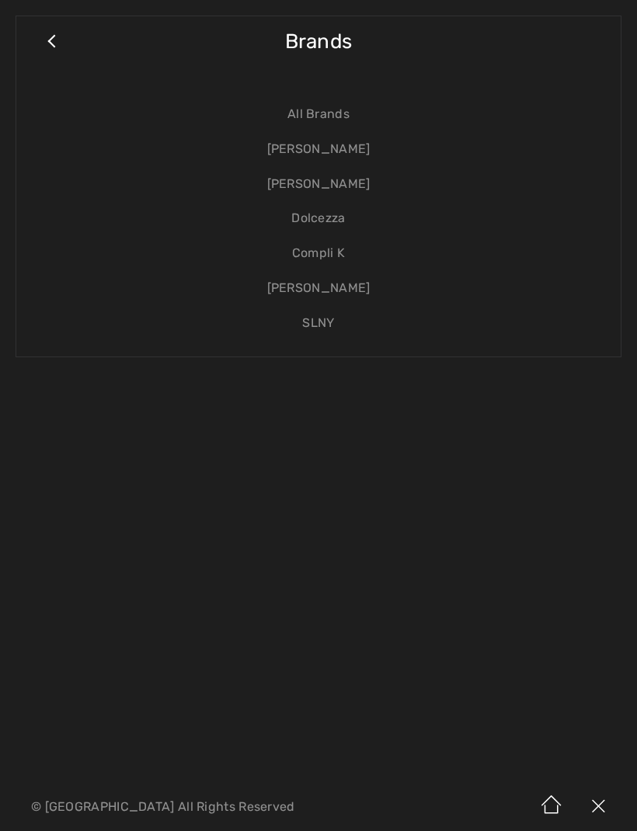
click at [331, 225] on link "Dolcezza" at bounding box center [318, 218] width 573 height 35
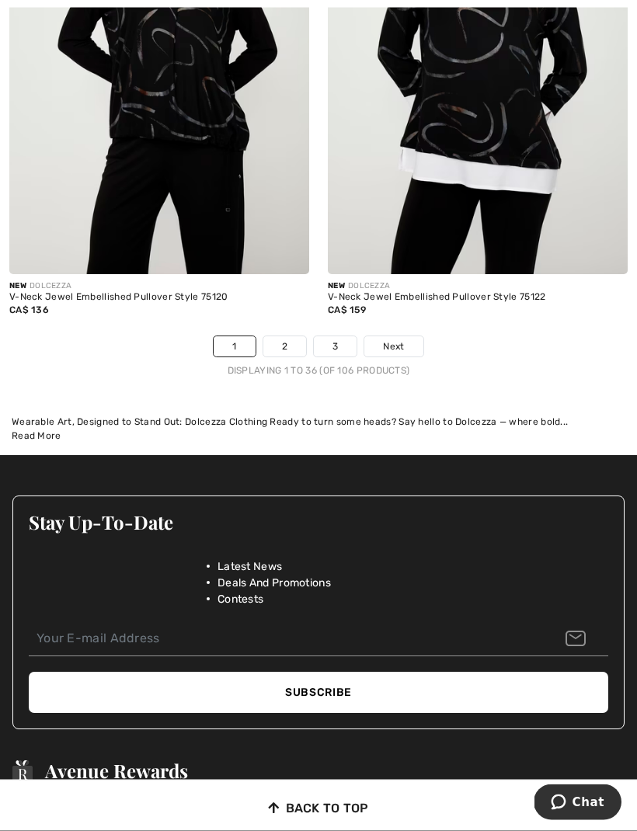
scroll to position [9750, 0]
click at [280, 336] on link "2" at bounding box center [284, 346] width 43 height 20
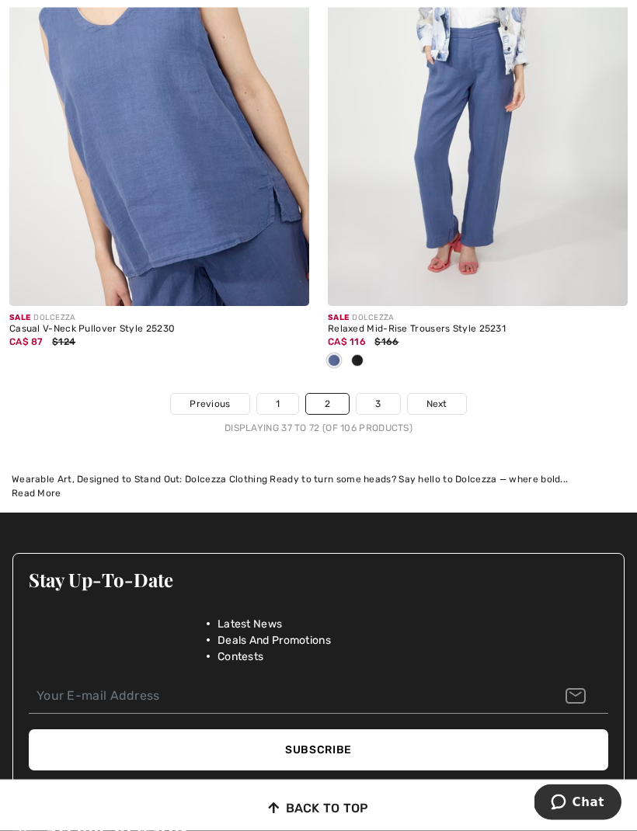
scroll to position [9690, 0]
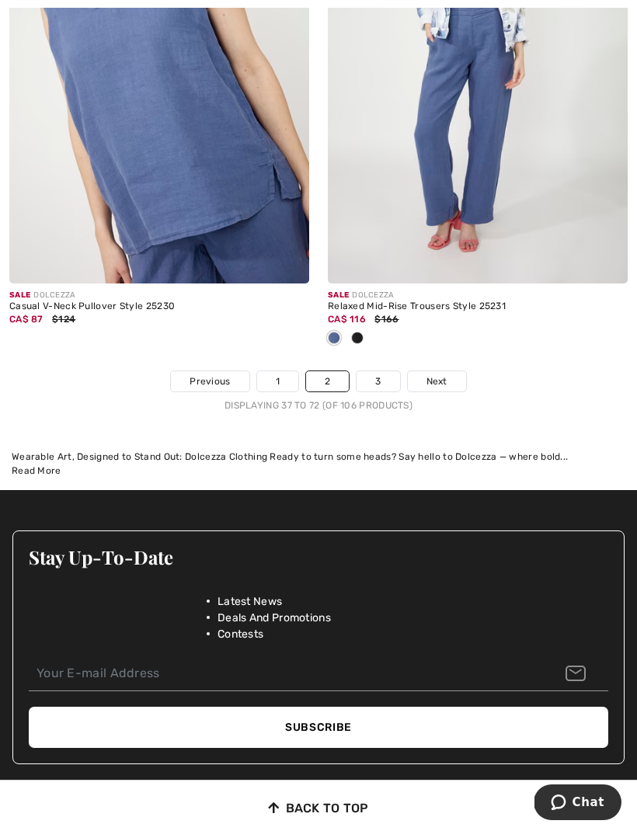
click at [433, 374] on span "Next" at bounding box center [436, 381] width 21 height 14
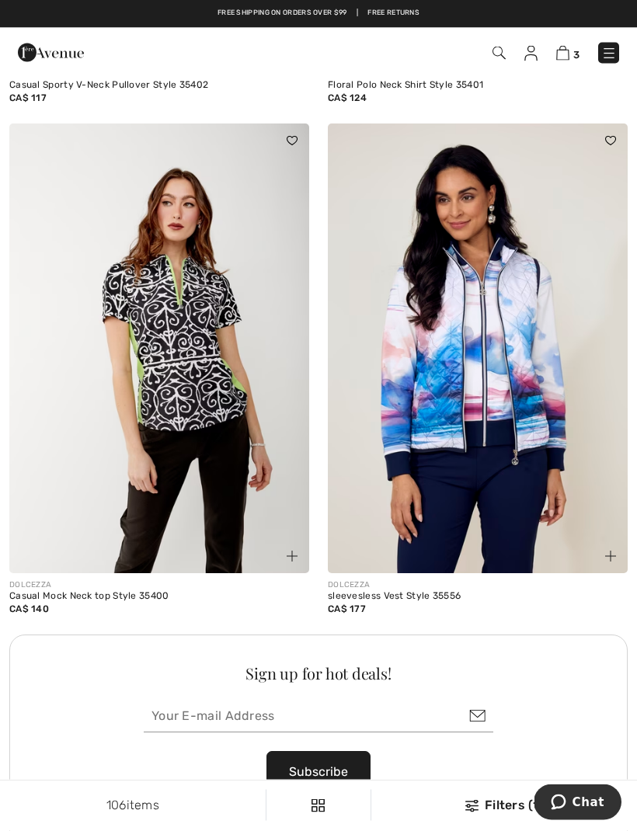
scroll to position [6081, 0]
